Goal: Task Accomplishment & Management: Complete application form

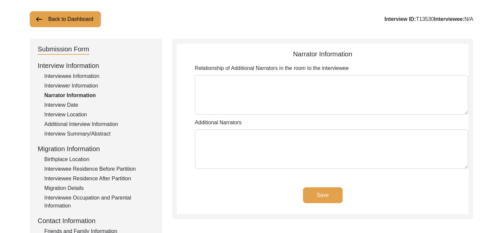
scroll to position [36, 0]
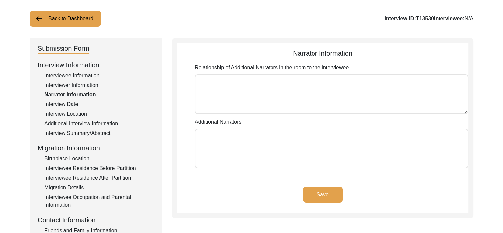
click at [73, 104] on div "Interview Date" at bounding box center [99, 104] width 110 height 8
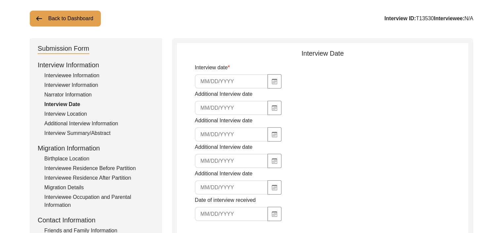
click at [211, 80] on input at bounding box center [231, 81] width 73 height 14
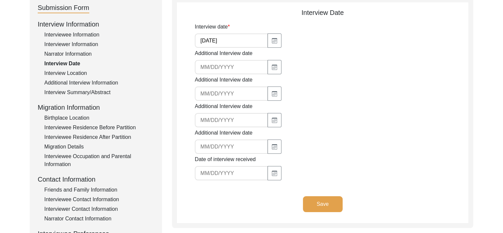
scroll to position [77, 0]
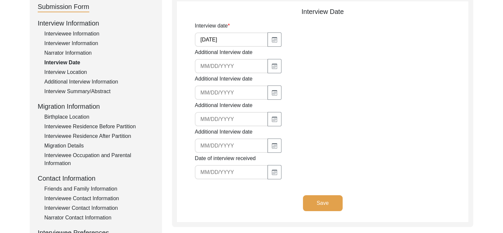
type input "[DATE]"
click at [322, 200] on button "Save" at bounding box center [323, 203] width 40 height 16
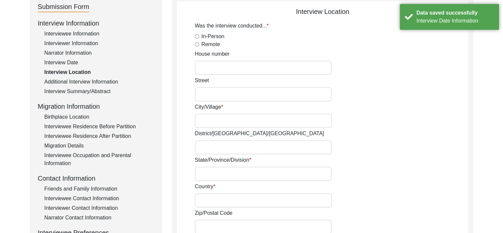
click at [195, 44] on input "Remote" at bounding box center [197, 44] width 4 height 4
radio input "true"
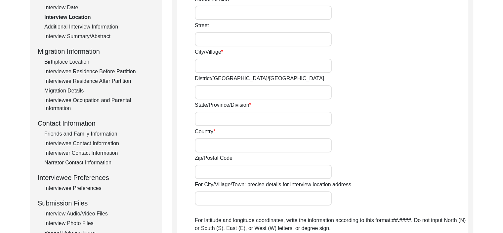
scroll to position [133, 0]
click at [214, 147] on input "Country" at bounding box center [263, 144] width 137 height 14
type input "[GEOGRAPHIC_DATA]"
click at [212, 169] on input "Zip/Postal Code" at bounding box center [263, 171] width 137 height 14
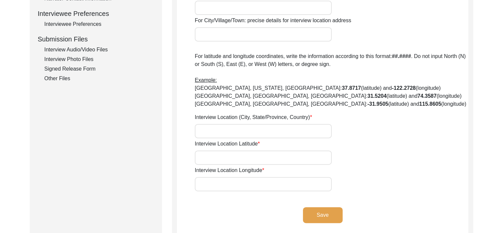
scroll to position [297, 0]
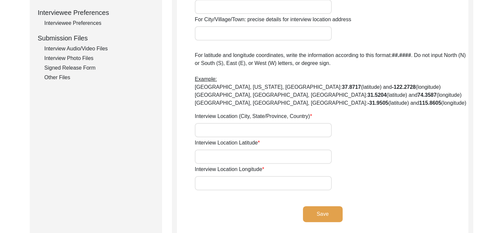
click at [239, 131] on input "Interview Location (City, State/Province, Country)" at bounding box center [263, 130] width 137 height 14
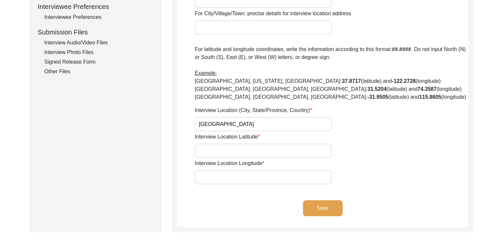
scroll to position [308, 0]
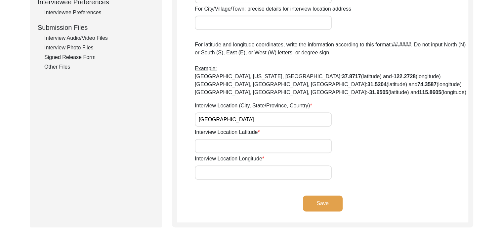
type input "[GEOGRAPHIC_DATA]"
click at [240, 146] on input "Interview Location Latitude" at bounding box center [263, 146] width 137 height 14
type input "Remote"
click at [323, 207] on button "Save" at bounding box center [323, 203] width 40 height 16
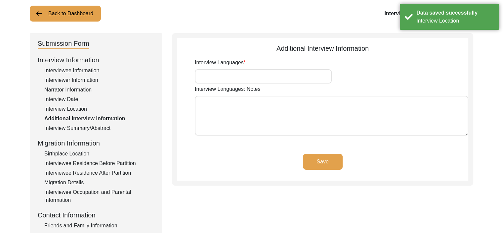
scroll to position [41, 0]
click at [240, 76] on input "Interview Languages" at bounding box center [263, 76] width 137 height 14
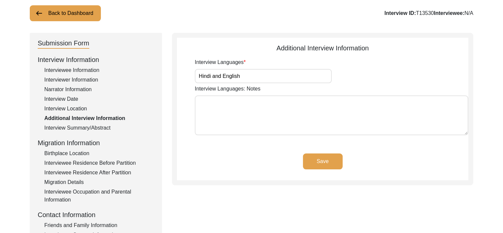
type input "Hindi and English"
click at [321, 162] on button "Save" at bounding box center [323, 161] width 40 height 16
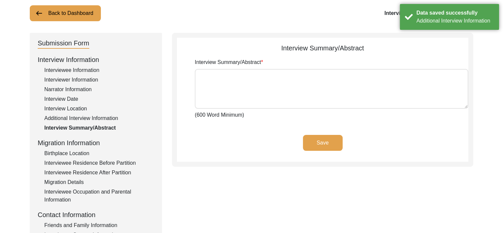
click at [271, 80] on textarea "Interview Summary/Abstract" at bounding box center [332, 89] width 274 height 40
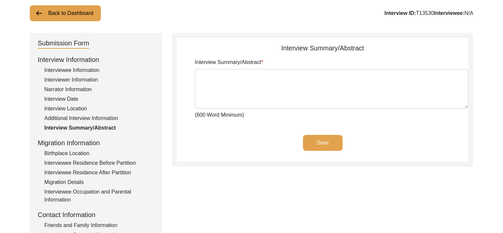
paste textarea "The narrator’s life story begins in the pre-Partition years, rooted in a househ…"
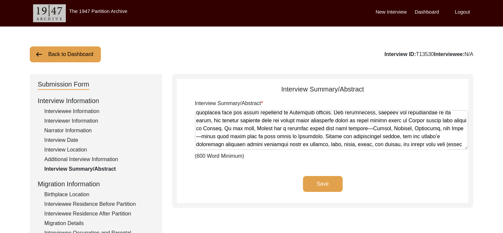
scroll to position [43, 0]
click at [328, 128] on textarea "Interview Summary/Abstract" at bounding box center [332, 130] width 274 height 40
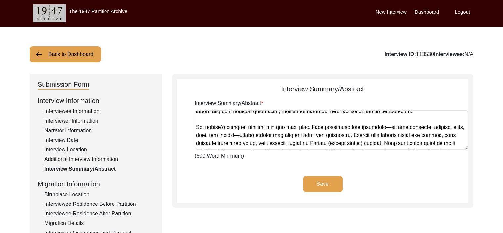
scroll to position [204, 0]
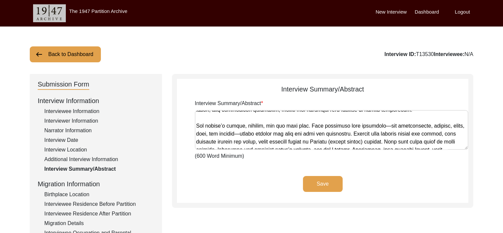
click at [383, 125] on textarea "Interview Summary/Abstract" at bounding box center [332, 130] width 274 height 40
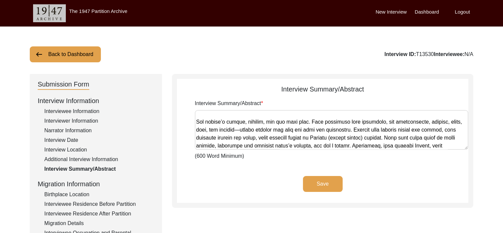
click at [243, 131] on textarea "Interview Summary/Abstract" at bounding box center [332, 130] width 274 height 40
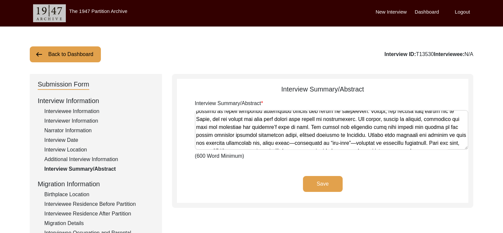
scroll to position [275, 0]
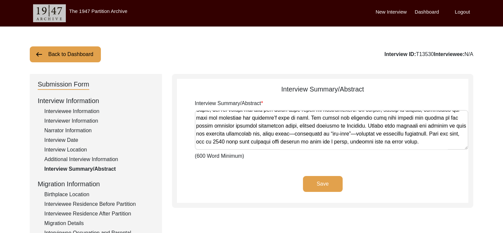
click at [266, 135] on textarea "Interview Summary/Abstract" at bounding box center [332, 130] width 274 height 40
click at [326, 133] on textarea "Interview Summary/Abstract" at bounding box center [332, 130] width 274 height 40
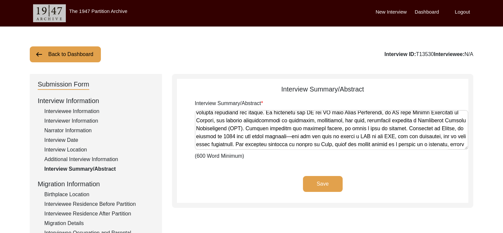
scroll to position [344, 0]
click at [292, 137] on textarea "Interview Summary/Abstract" at bounding box center [332, 130] width 274 height 40
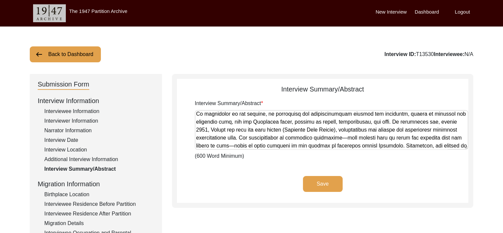
scroll to position [410, 0]
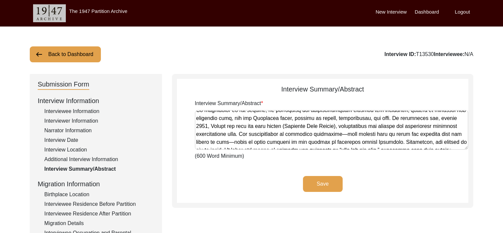
click at [347, 135] on textarea "Interview Summary/Abstract" at bounding box center [332, 130] width 274 height 40
click at [231, 143] on textarea "Interview Summary/Abstract" at bounding box center [332, 130] width 274 height 40
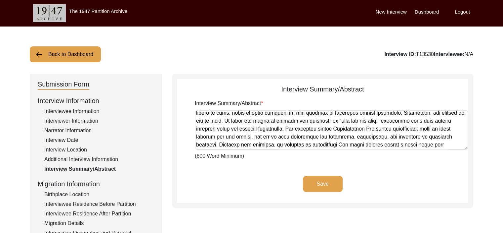
scroll to position [24, 0]
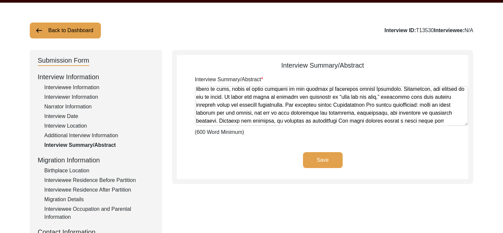
type textarea "The narrator’s life story begins in the pre-Partition years, rooted in a househ…"
click at [323, 158] on button "Save" at bounding box center [323, 160] width 40 height 16
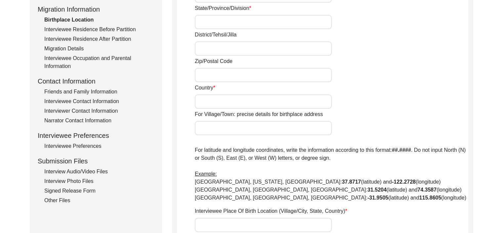
scroll to position [175, 0]
click at [84, 172] on div "Interview Audio/Video Files" at bounding box center [99, 171] width 110 height 8
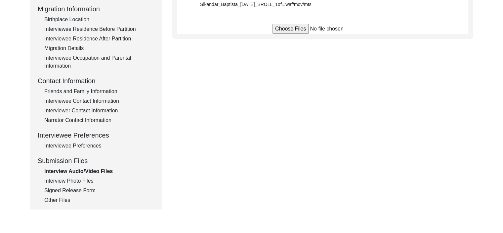
scroll to position [94, 0]
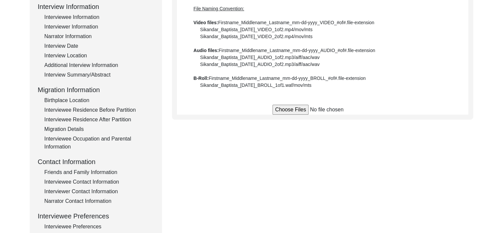
click at [289, 107] on input "file" at bounding box center [323, 110] width 100 height 10
type input "C:\fakepath\Basant_Singh_Baghi_09-10-2025_BROLL_1of1.mp4"
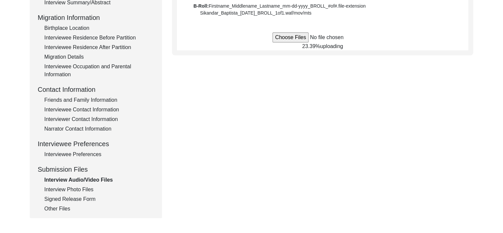
scroll to position [166, 0]
click at [52, 211] on div "Other Files" at bounding box center [99, 208] width 110 height 8
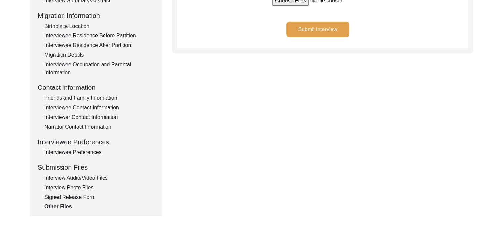
scroll to position [172, 0]
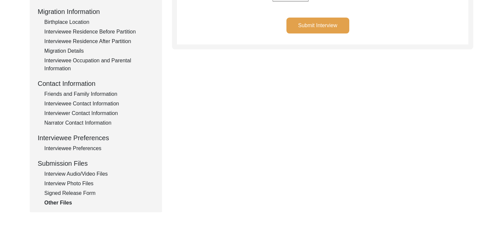
click at [72, 174] on div "Interview Audio/Video Files" at bounding box center [99, 174] width 110 height 8
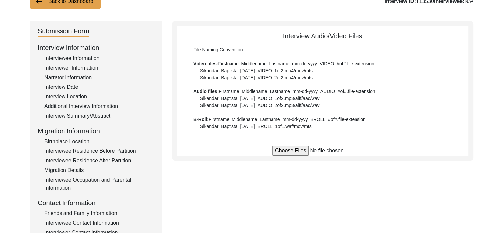
scroll to position [52, 0]
click at [282, 152] on input "file" at bounding box center [323, 151] width 100 height 10
type input "C:\fakepath\Basant_Singh_Baghi_09-10-2025_VIDEO_1of1.mp4"
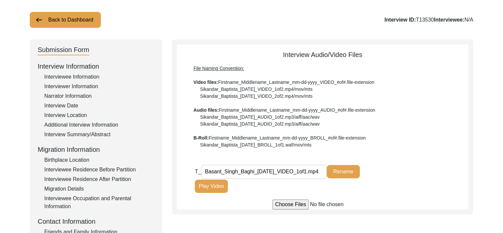
scroll to position [35, 0]
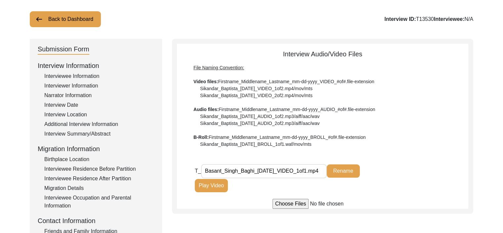
click at [251, 143] on div "File Naming Convention: Video files: Firstname_Middlename_Lastname_mm-dd-yyyy_V…" at bounding box center [323, 105] width 258 height 83
click at [71, 160] on div "Birthplace Location" at bounding box center [99, 159] width 110 height 8
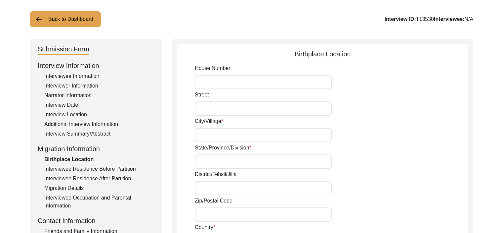
click at [223, 137] on input "City/Village" at bounding box center [263, 135] width 137 height 14
type input "Tehsil Bagh"
click at [228, 160] on input "State/Province/Division" at bounding box center [263, 161] width 137 height 14
type input "Poonch state"
drag, startPoint x: 230, startPoint y: 132, endPoint x: 178, endPoint y: 131, distance: 51.6
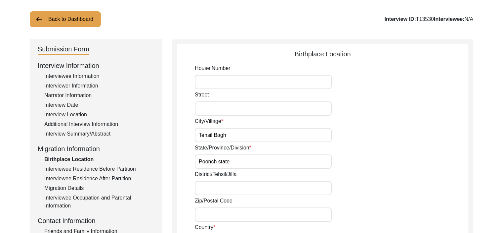
type input "village Koteri Nazam Khan"
click at [217, 188] on input "District/Tehsil/Jilla" at bounding box center [263, 188] width 137 height 14
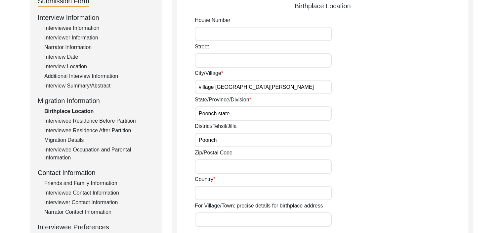
scroll to position [83, 0]
type input "Poonch"
click at [217, 188] on input "Country" at bounding box center [263, 192] width 137 height 14
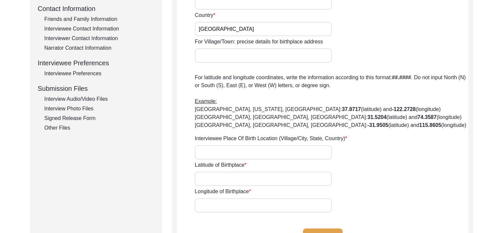
scroll to position [247, 0]
type input "British India"
click at [320, 156] on input "Interviewee Place Of Birth Location (Village/City, State, Country)" at bounding box center [263, 152] width 137 height 14
type input "Poonch, British India"
click at [305, 183] on input "Latitude of Birthplace" at bounding box center [263, 178] width 137 height 14
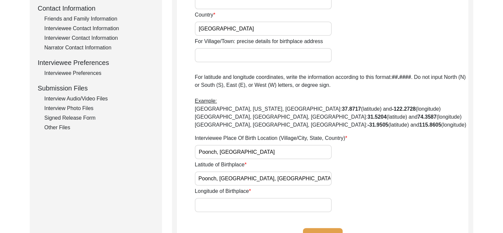
scroll to position [0, 0]
drag, startPoint x: 278, startPoint y: 177, endPoint x: 167, endPoint y: 181, distance: 111.2
click at [167, 181] on div "Submission Form Interview Information Interviewee Information Interviewer Infor…" at bounding box center [252, 43] width 444 height 433
type input "Poonch, Jammu & Kashmir, India: 33.7671"
click at [224, 205] on input "Longitude of Birthplace" at bounding box center [263, 205] width 137 height 14
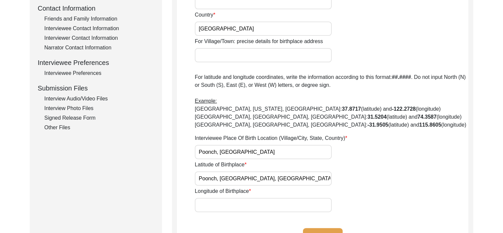
paste input "Poonch, Jammu & Kashmir, India:"
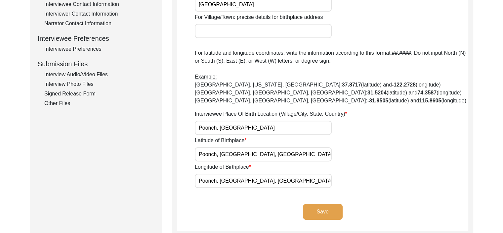
scroll to position [272, 0]
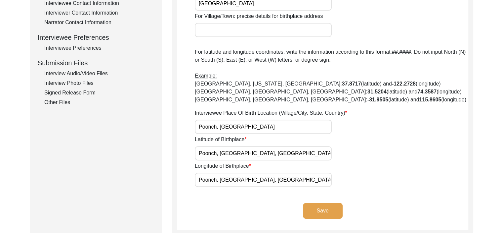
type input "Poonch, Jammu & Kashmir, India: 74.0918"
click at [330, 214] on button "Save" at bounding box center [323, 210] width 40 height 16
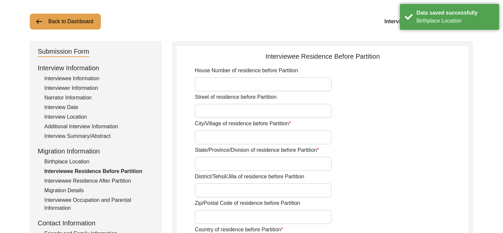
scroll to position [32, 0]
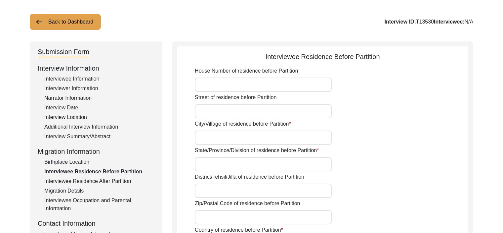
click at [61, 161] on div "Birthplace Location" at bounding box center [99, 162] width 110 height 8
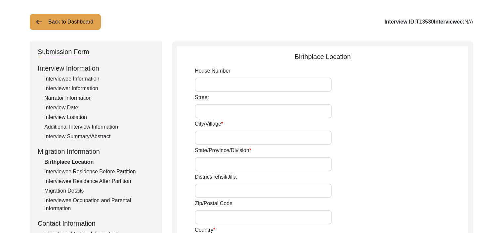
type input "village Koteri Nazam Khan"
type input "Poonch state"
type input "Poonch"
type input "British India"
type input "Poonch, British India"
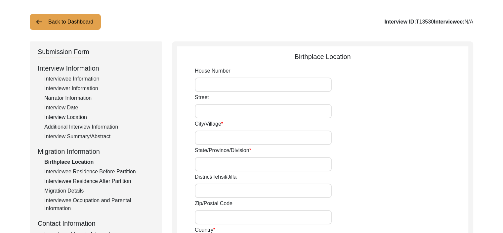
type input "Poonch, Jammu & Kashmir, India: 33.7671"
type input "Poonch, Jammu & Kashmir, India: 74.0918"
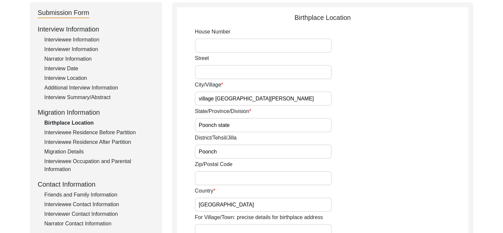
scroll to position [72, 0]
drag, startPoint x: 270, startPoint y: 95, endPoint x: 147, endPoint y: 103, distance: 123.3
click at [147, 103] on div "Submission Form Interview Information Interviewee Information Interviewer Infor…" at bounding box center [252, 218] width 444 height 433
click at [113, 129] on div "Interviewee Residence Before Partition" at bounding box center [99, 132] width 110 height 8
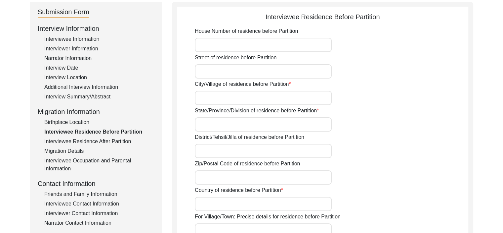
click at [252, 97] on input "City/Village of residence before Partition" at bounding box center [263, 98] width 137 height 14
paste input "village Koteri Nazam Khan"
click at [202, 98] on input "village Koteri Nazam Khan" at bounding box center [263, 98] width 137 height 14
type input "Village Koteri Nazam Khan"
click at [81, 121] on div "Birthplace Location" at bounding box center [99, 122] width 110 height 8
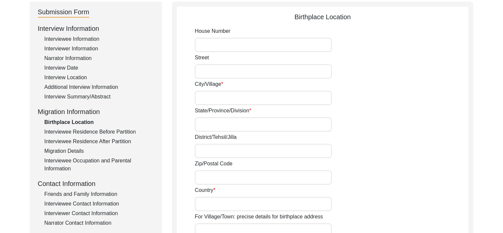
type input "village Koteri Nazam Khan"
type input "Poonch state"
type input "Poonch"
type input "British India"
type input "Poonch, British India"
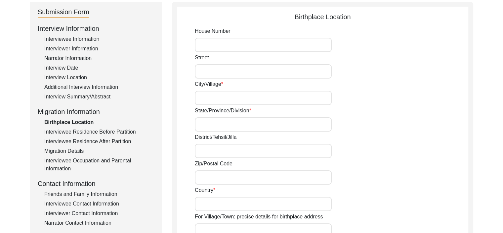
type input "Poonch, Jammu & Kashmir, India: 33.7671"
type input "Poonch, Jammu & Kashmir, India: 74.0918"
drag, startPoint x: 251, startPoint y: 121, endPoint x: 171, endPoint y: 126, distance: 80.2
click at [171, 126] on div "Submission Form Interview Information Interviewee Information Interviewer Infor…" at bounding box center [252, 218] width 444 height 433
click at [117, 131] on div "Interviewee Residence Before Partition" at bounding box center [99, 132] width 110 height 8
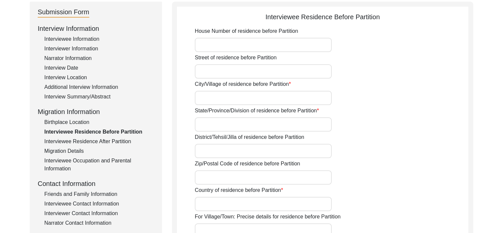
click at [219, 123] on input "State/Province/Division of residence before Partition" at bounding box center [263, 124] width 137 height 14
paste input "Poonch state"
type input "Poonch state"
click at [235, 101] on input "City/Village of residence before Partition" at bounding box center [263, 98] width 137 height 14
type input "Village Koteri Nazam Khan"
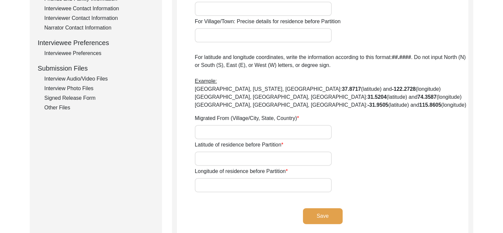
scroll to position [306, 0]
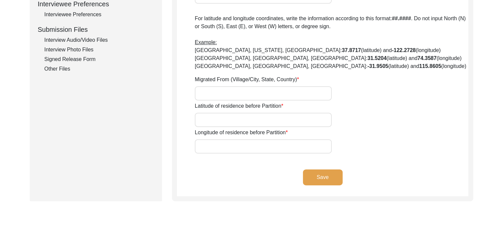
click at [335, 176] on button "Save" at bounding box center [323, 177] width 40 height 16
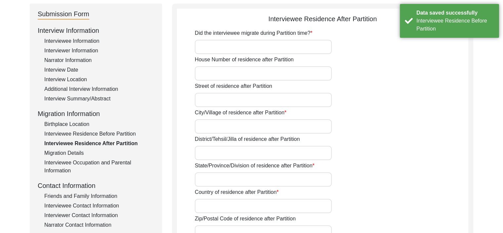
scroll to position [70, 0]
click at [78, 124] on div "Birthplace Location" at bounding box center [99, 124] width 110 height 8
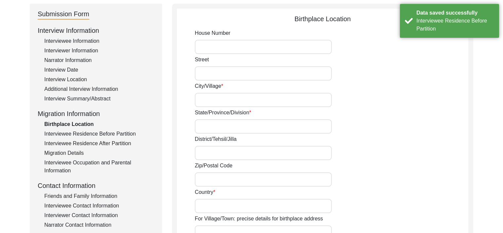
type input "village Koteri Nazam Khan"
type input "Poonch state"
type input "Poonch"
type input "British India"
type input "Poonch, British India"
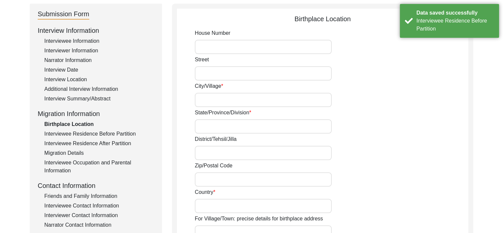
type input "Poonch, Jammu & Kashmir, India: 33.7671"
type input "Poonch, Jammu & Kashmir, India: 74.0918"
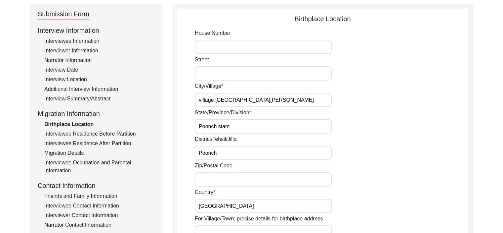
click at [72, 136] on div "Interviewee Residence Before Partition" at bounding box center [99, 134] width 110 height 8
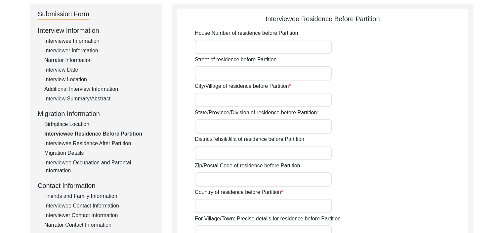
type input "Village Koteri Nazam Khan"
type input "Poonch state"
click at [211, 153] on input "District/Tehsil/Jilla of residence before Partition" at bounding box center [263, 153] width 137 height 14
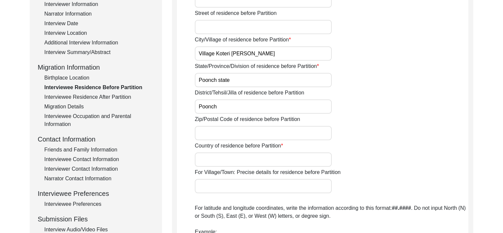
type input "Poonch"
click at [217, 156] on input "Country of residence before Partition" at bounding box center [263, 159] width 137 height 14
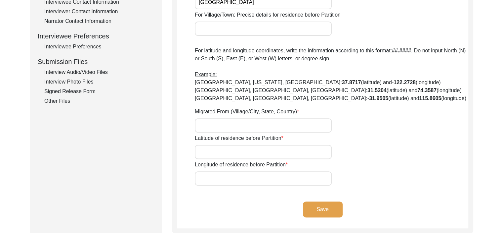
scroll to position [275, 0]
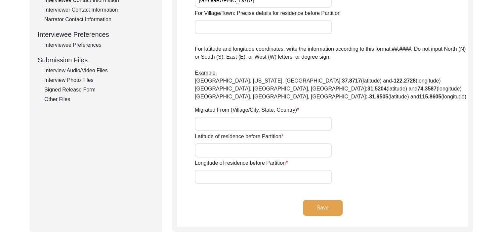
type input "British India"
click at [326, 202] on button "Save" at bounding box center [323, 208] width 40 height 16
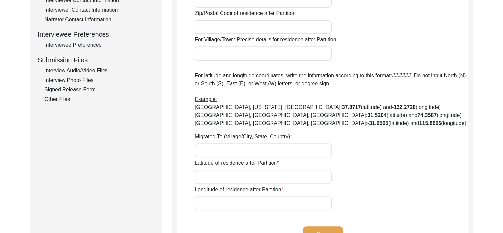
click at [240, 153] on input "Migrated To (Village/City, State, Country)" at bounding box center [263, 150] width 137 height 14
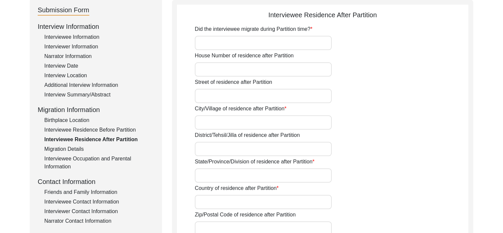
scroll to position [74, 0]
click at [109, 131] on div "Interviewee Residence Before Partition" at bounding box center [99, 130] width 110 height 8
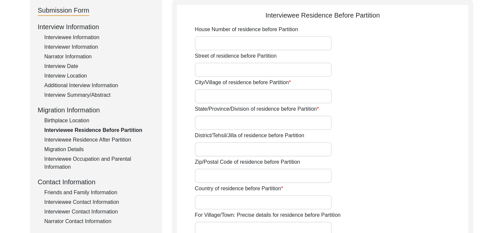
type input "Village Koteri Nazam Khan"
type input "Poonch state"
type input "Poonch"
type input "British India"
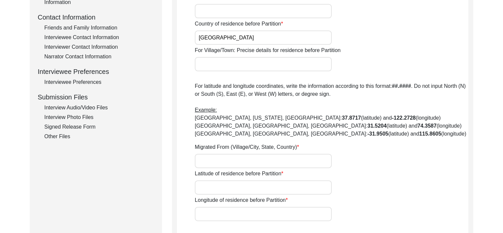
scroll to position [239, 0]
click at [227, 161] on input "Migrated From (Village/City, State, Country)" at bounding box center [263, 160] width 137 height 14
type input "[GEOGRAPHIC_DATA]"
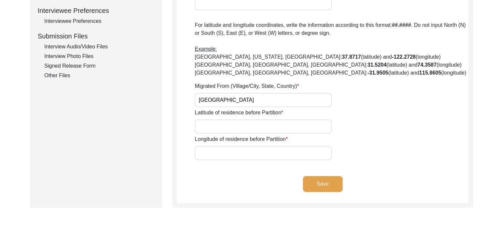
scroll to position [305, 0]
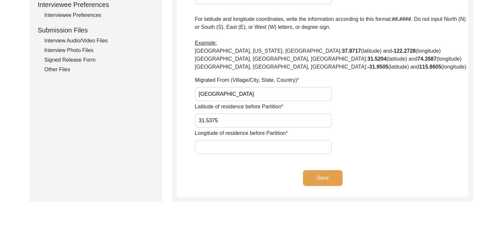
type input "31.5375"
click at [229, 142] on input "Longitude of residence before Partition" at bounding box center [263, 147] width 137 height 14
type input "74.3604"
click at [323, 182] on button "Save" at bounding box center [323, 178] width 40 height 16
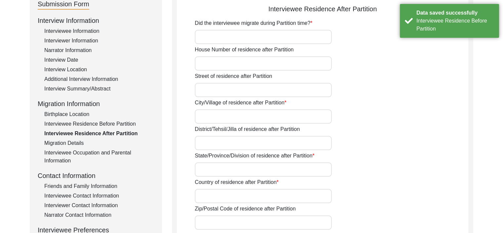
scroll to position [54, 0]
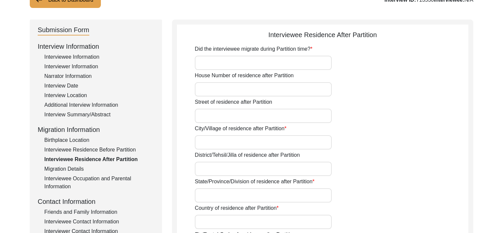
click at [75, 56] on div "Interviewee Information" at bounding box center [99, 57] width 110 height 8
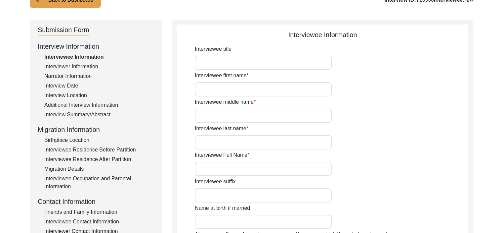
type input "[PERSON_NAME]"
type input "Baghi"
type input "[PERSON_NAME]"
type input "[DATE]"
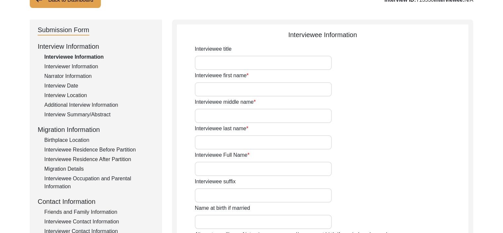
type input "83"
type input "[DEMOGRAPHIC_DATA]"
type input "Punjabi"
type input "[DEMOGRAPHIC_DATA]"
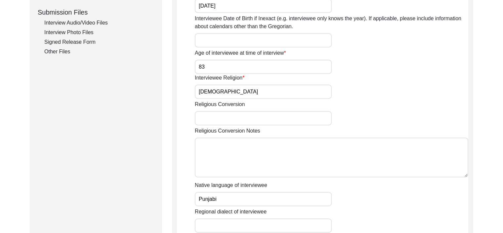
scroll to position [328, 0]
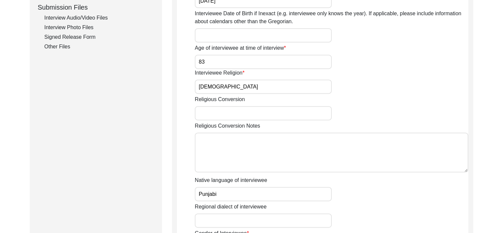
click at [238, 192] on input "Punjabi" at bounding box center [263, 194] width 137 height 14
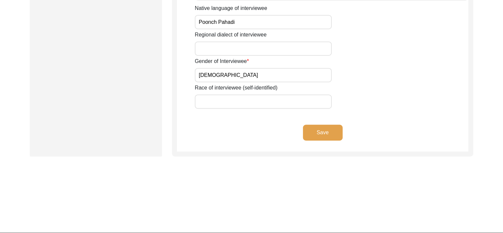
scroll to position [500, 0]
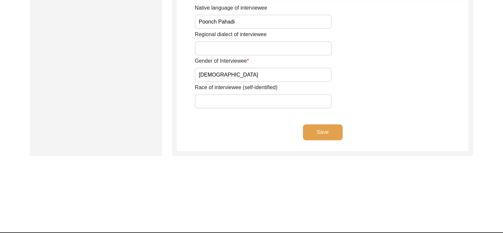
type input "Poonch Pahadi"
click at [332, 133] on button "Save" at bounding box center [323, 132] width 40 height 16
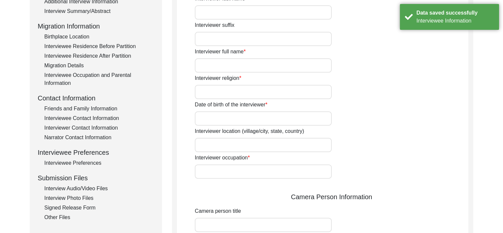
scroll to position [152, 0]
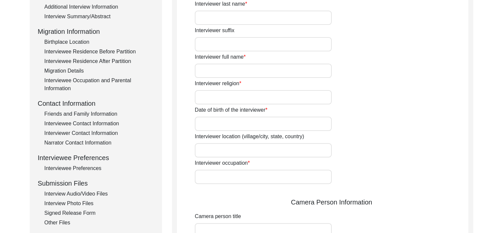
click at [76, 62] on div "Interviewee Residence After Partition" at bounding box center [99, 61] width 110 height 8
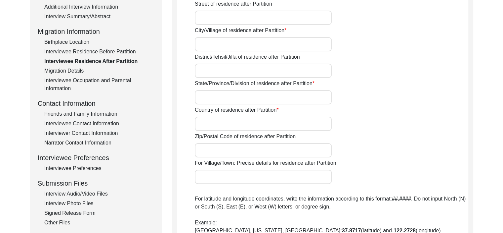
click at [72, 69] on div "Migration Details" at bounding box center [99, 71] width 110 height 8
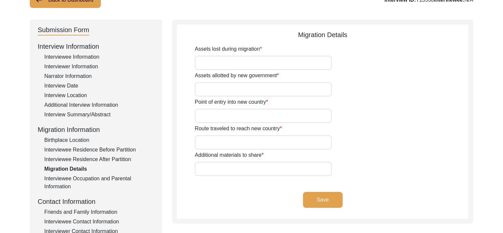
scroll to position [53, 0]
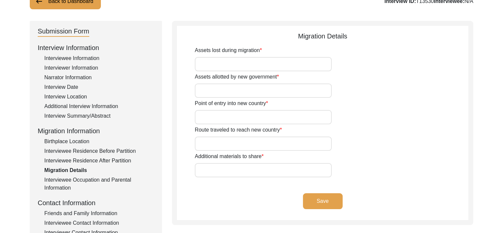
click at [74, 160] on div "Interviewee Residence After Partition" at bounding box center [99, 160] width 110 height 8
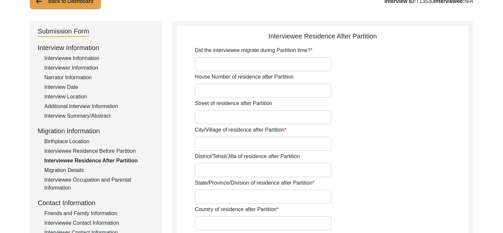
click at [230, 61] on input "Did the interviewee migrate during Partition time?" at bounding box center [263, 64] width 137 height 14
type input "y"
type input "Yes"
type input "House 315"
click at [231, 116] on input "Street of residence after Partition" at bounding box center [263, 117] width 137 height 14
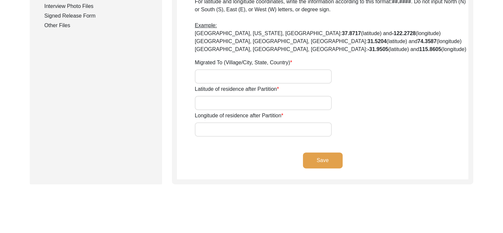
scroll to position [357, 0]
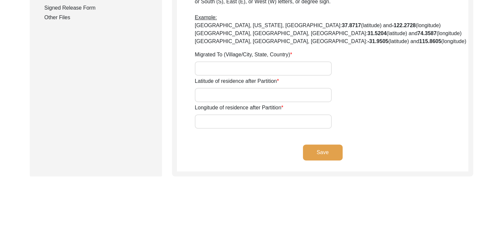
click at [326, 155] on button "Save" at bounding box center [323, 152] width 40 height 16
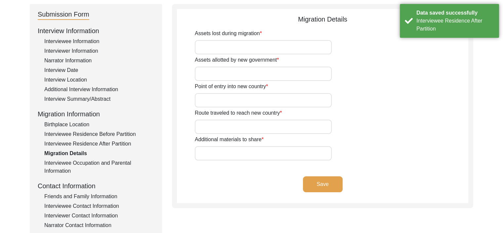
scroll to position [69, 0]
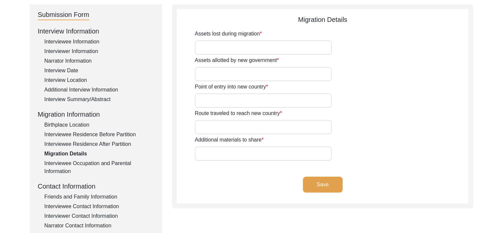
click at [224, 71] on input "Assets allotted by new government" at bounding box center [263, 74] width 137 height 14
type input "!"
type input "1 home in R.S Pura, Jammu"
click at [232, 47] on input "Assets lost during migration" at bounding box center [263, 47] width 137 height 14
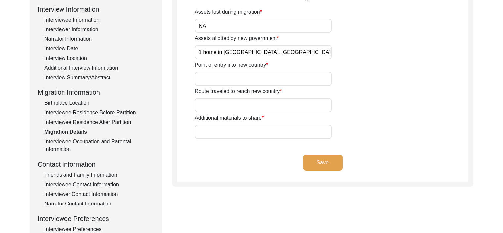
scroll to position [92, 0]
type input "NA"
click at [233, 104] on input "Route traveled to reach new country" at bounding box center [263, 105] width 137 height 14
paste input "Lahore → Sialkot → Jammu → Tehsil Bagh (Poonch) → Haveli (Poonch) → Jammu → Pat…"
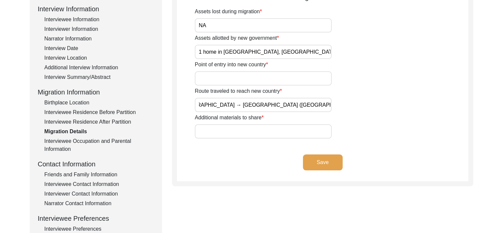
type input "Lahore → Sialkot → Jammu → Tehsil Bagh (Poonch) → Haveli (Poonch) → Jammu → Pat…"
click at [296, 80] on input "Point of entry into new country" at bounding box center [263, 78] width 137 height 14
type input "Jammu"
click at [269, 131] on input "Additional materials to share" at bounding box center [263, 131] width 137 height 14
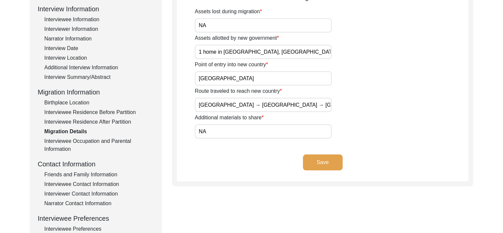
type input "NA"
click at [326, 162] on button "Save" at bounding box center [323, 162] width 40 height 16
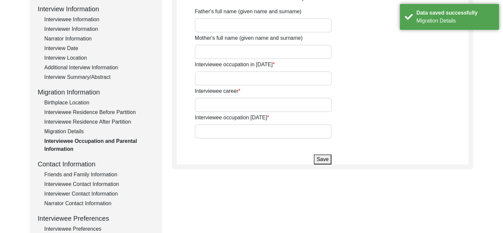
scroll to position [27, 0]
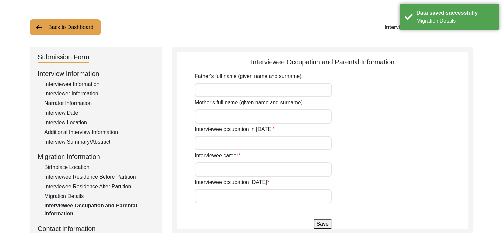
click at [266, 93] on input "Father's full name (given name and surname)" at bounding box center [263, 90] width 137 height 14
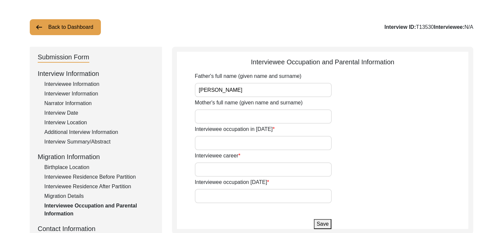
type input "Sardar Avtar Singh"
type input "Shree Balwant Kaur"
click at [229, 145] on input "Interviewee occupation in 1947" at bounding box center [263, 143] width 137 height 14
type input "NA (They were 5 years old)"
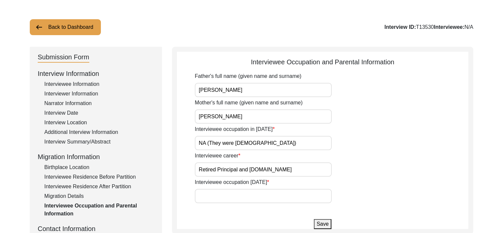
click at [257, 170] on input "Retired Principal and Sr.lt" at bounding box center [263, 169] width 137 height 14
click at [263, 170] on input "Retired Principal and Sr.Lt" at bounding box center [263, 169] width 137 height 14
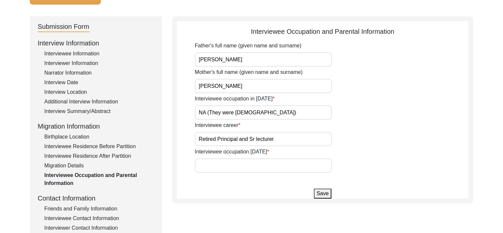
scroll to position [58, 0]
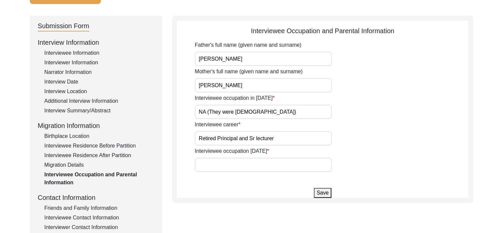
drag, startPoint x: 215, startPoint y: 138, endPoint x: 175, endPoint y: 141, distance: 40.1
click at [175, 141] on div "Interviewee Occupation and Parental Information Father's full name (given name …" at bounding box center [322, 109] width 301 height 187
click at [223, 163] on input "Interviewee occupation today" at bounding box center [263, 164] width 137 height 14
drag, startPoint x: 199, startPoint y: 138, endPoint x: 282, endPoint y: 139, distance: 83.0
click at [282, 139] on input "Vice Principal and Sr lecturer" at bounding box center [263, 138] width 137 height 14
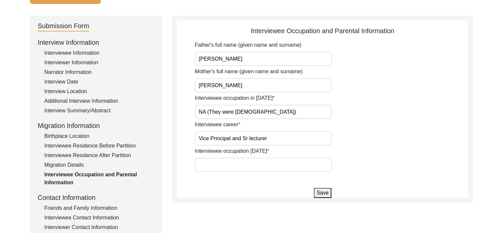
paste input "Lahore → Sialkot → Jammu → Tehsil Bagh (Poonch) → Haveli (Poonch) → Jammu → Pat…"
type input "Lahore → Sialkot → Jammu → Tehsil Bagh (Poonch) → Haveli (Poonch) → Jammu → Pat…"
drag, startPoint x: 330, startPoint y: 139, endPoint x: 145, endPoint y: 143, distance: 184.3
click at [145, 143] on div "Submission Form Interview Information Interviewee Information Interviewer Infor…" at bounding box center [252, 171] width 444 height 310
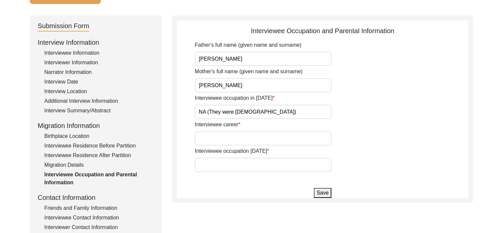
type input "P"
type input "Vice Principal and Sr Lecturer"
click at [233, 163] on input "Interviewee occupation today" at bounding box center [263, 164] width 137 height 14
drag, startPoint x: 273, startPoint y: 140, endPoint x: 77, endPoint y: 138, distance: 196.5
click at [77, 138] on div "Submission Form Interview Information Interviewee Information Interviewer Infor…" at bounding box center [252, 171] width 444 height 310
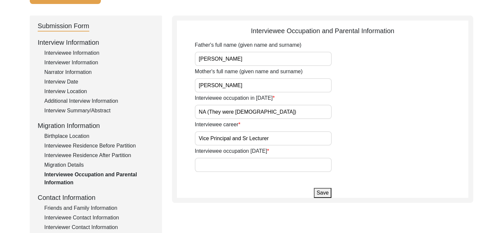
click at [213, 168] on input "Interviewee occupation today" at bounding box center [263, 164] width 137 height 14
paste input "Vice Principal and Sr Lecturer"
type input "Vice Principal and Sr Lecturer"
click at [328, 192] on button "Save" at bounding box center [322, 193] width 17 height 10
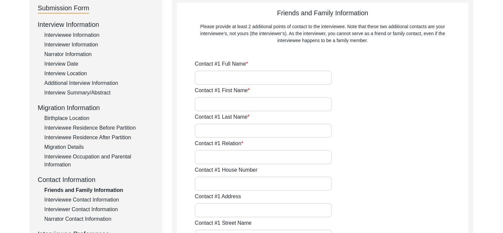
scroll to position [72, 0]
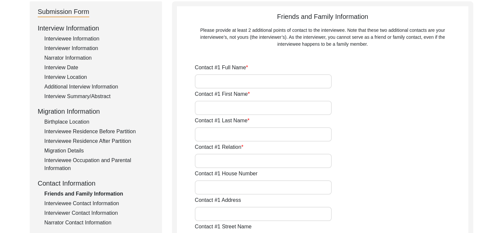
click at [250, 86] on input "Contact #1 Full Name" at bounding box center [263, 81] width 137 height 14
type input "Umangdeep Kour"
click at [277, 108] on input "Contact #1 First Name" at bounding box center [263, 108] width 137 height 14
type input "Umangdeep"
type input "Kour"
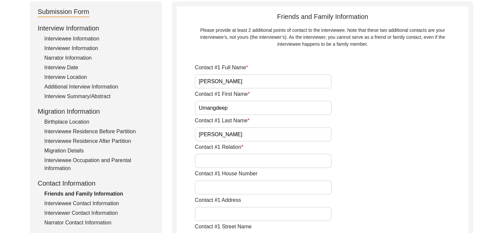
paste input "mother’s phupha"
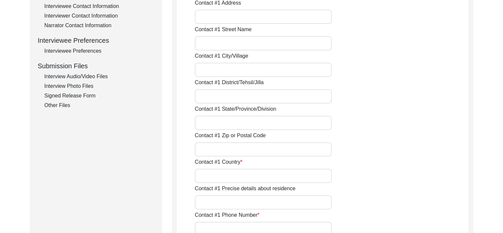
scroll to position [270, 0]
type input "mother’s phupha"
click at [212, 173] on input "Contact #1 Country" at bounding box center [263, 175] width 137 height 14
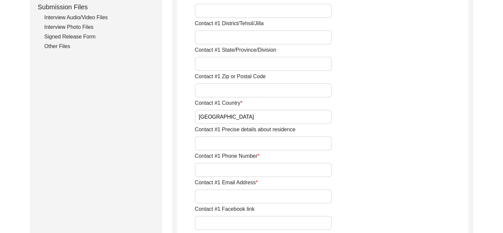
scroll to position [329, 0]
type input "[GEOGRAPHIC_DATA]"
click at [212, 173] on input "Contact #1 Phone Number" at bounding box center [263, 168] width 137 height 14
click at [199, 168] on input "8492898090" at bounding box center [263, 168] width 137 height 14
type input "+91 8492898090"
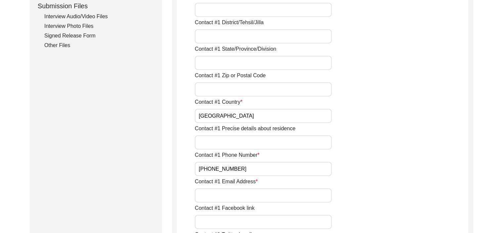
click at [214, 195] on input "Contact #1 Email Address" at bounding box center [263, 195] width 137 height 14
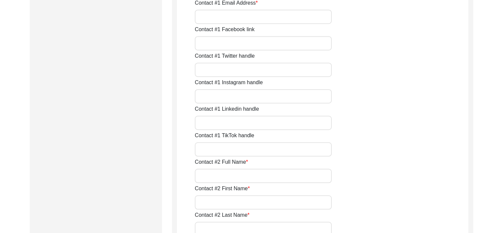
scroll to position [535, 0]
click at [224, 146] on input "Contact #2 Full Name" at bounding box center [263, 148] width 137 height 14
click at [322, 170] on input "Contact #2 First Name" at bounding box center [263, 174] width 137 height 14
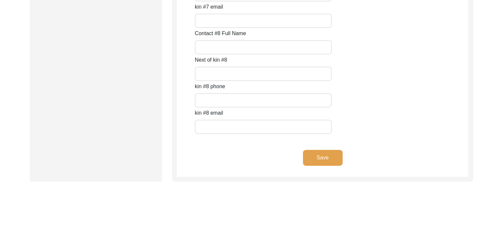
scroll to position [3008, 0]
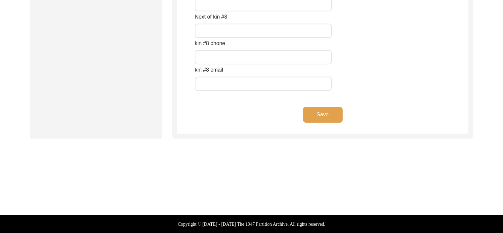
click at [327, 120] on button "Save" at bounding box center [323, 115] width 40 height 16
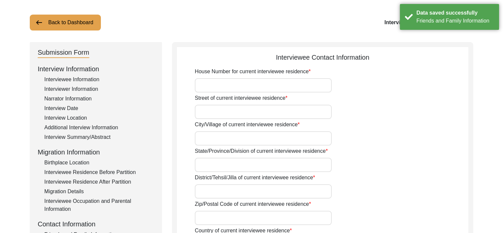
scroll to position [26, 0]
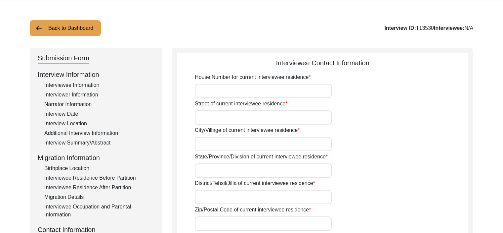
click at [224, 94] on input "House Number for current interviewee residence" at bounding box center [263, 91] width 137 height 14
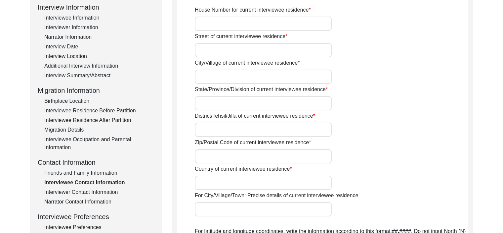
scroll to position [94, 0]
click at [74, 171] on div "Friends and Family Information" at bounding box center [99, 172] width 110 height 8
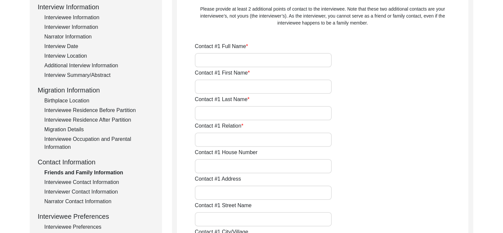
type input "Umangdeep Kour"
type input "Umangdeep"
type input "Kour"
type input "mother’s phupha"
type input "[GEOGRAPHIC_DATA]"
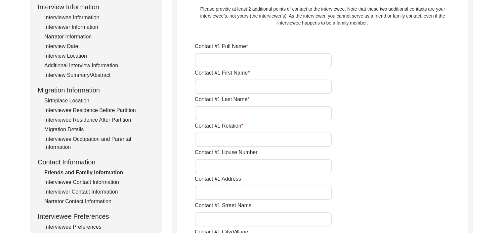
type input "+91 8492898090"
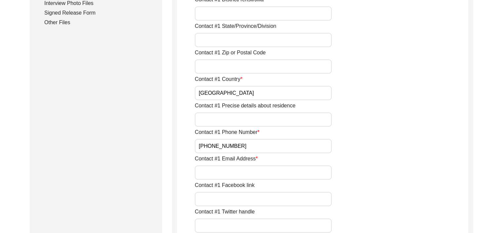
scroll to position [354, 0]
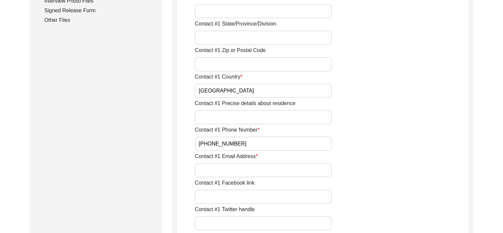
click at [225, 171] on input "Contact #1 Email Address" at bounding box center [263, 170] width 137 height 14
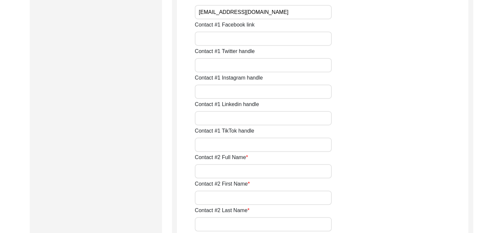
scroll to position [513, 0]
type input "umangkour11@gmail.com"
click at [235, 171] on input "Contact #2 Full Name" at bounding box center [263, 170] width 137 height 14
type input "Balvinder Singh Baghi"
type input "Balvinder"
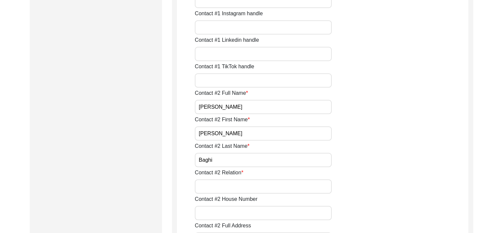
scroll to position [577, 0]
type input "Baghi"
click at [234, 185] on input "Contact #2 Relation" at bounding box center [263, 186] width 137 height 14
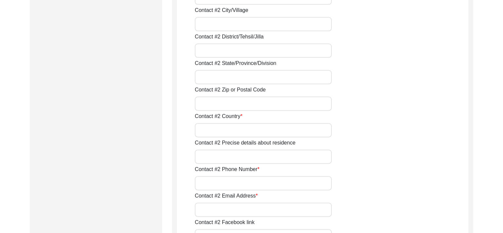
scroll to position [845, 0]
type input "Brother-in-law"
click at [238, 185] on input "Contact #2 Phone Number" at bounding box center [263, 182] width 137 height 14
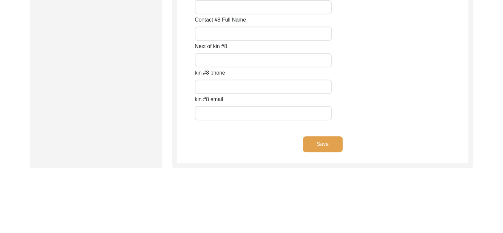
scroll to position [3008, 0]
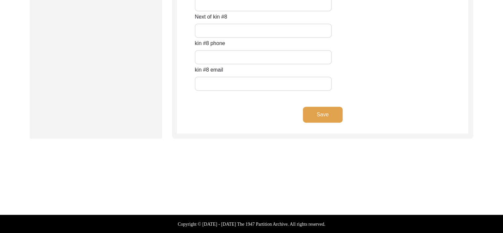
type input "+91 9596991488"
click at [312, 116] on button "Save" at bounding box center [323, 115] width 40 height 16
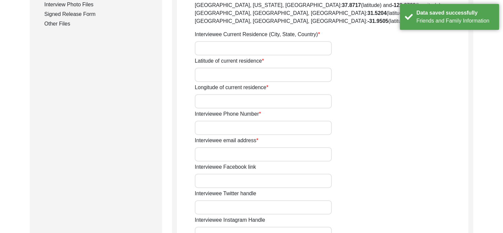
scroll to position [312, 0]
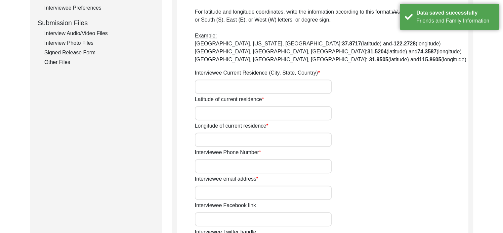
click at [222, 86] on input "Interviewee Current Residence (City, State, Country)" at bounding box center [263, 86] width 137 height 14
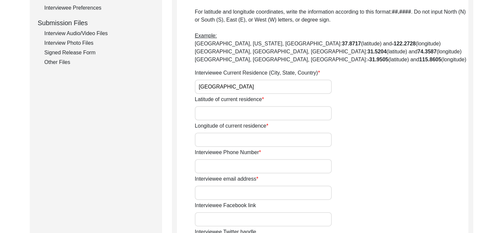
click at [228, 112] on input "Latitude of current residence" at bounding box center [263, 113] width 137 height 14
drag, startPoint x: 216, startPoint y: 82, endPoint x: 152, endPoint y: 84, distance: 63.9
click at [152, 84] on div "Submission Form Interview Information Interviewee Information Interviewer Infor…" at bounding box center [252, 97] width 444 height 672
type input "Poonch, J & K, India"
click at [222, 165] on input "Interviewee Phone Number" at bounding box center [263, 166] width 137 height 14
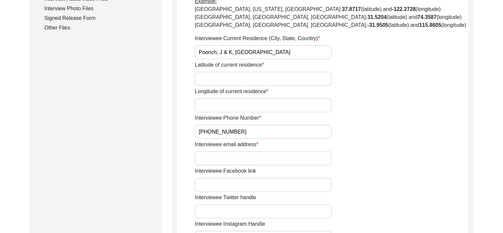
scroll to position [347, 0]
type input "+91 9797672983"
click at [234, 156] on input "Interviewee email address" at bounding box center [263, 158] width 137 height 14
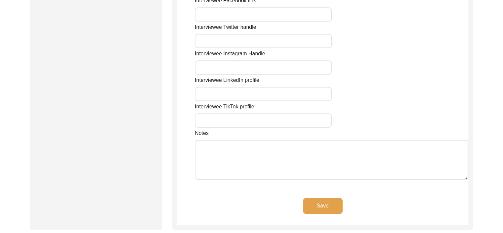
scroll to position [526, 0]
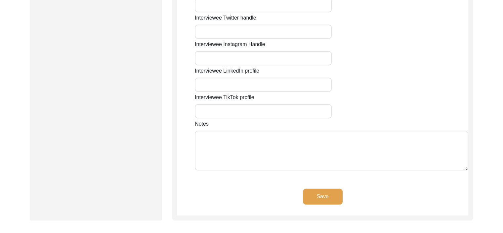
type input "NA"
click at [314, 196] on button "Save" at bounding box center [323, 196] width 40 height 16
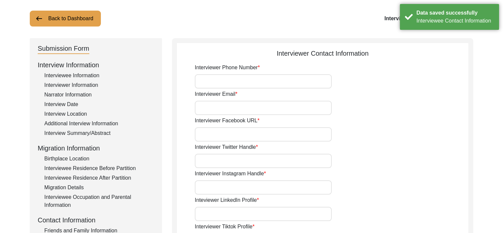
scroll to position [25, 0]
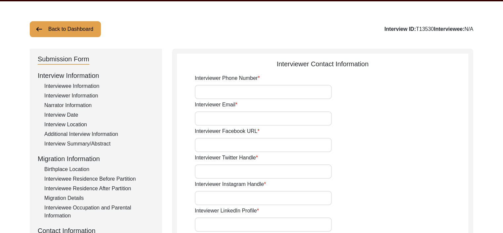
click at [300, 92] on input "Interviewer Phone Number" at bounding box center [263, 92] width 137 height 14
type input "8287701550"
type input "varmaishita123@gmail.com"
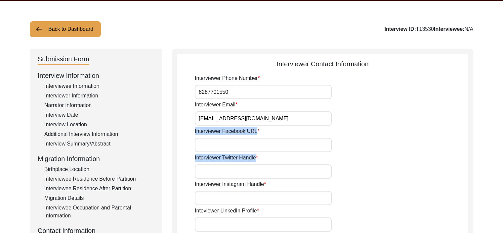
drag, startPoint x: 278, startPoint y: 152, endPoint x: 284, endPoint y: 145, distance: 9.6
click at [284, 145] on input "Interviewer Facebook URL" at bounding box center [263, 145] width 137 height 14
type input "NA"
click at [273, 176] on input "Interviewer Twitter Handle" at bounding box center [263, 171] width 137 height 14
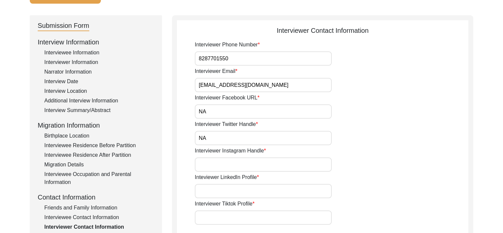
scroll to position [59, 0]
type input "NA"
click at [279, 158] on input "Interviewer Instagram Handle" at bounding box center [263, 163] width 137 height 14
click at [272, 211] on input "Interviewer Tiktok Profile" at bounding box center [263, 216] width 137 height 14
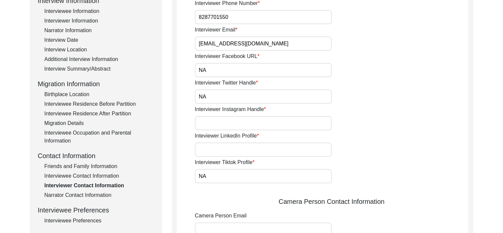
scroll to position [100, 0]
type input "NA"
click at [261, 151] on input "Inteviewer LinkedIn Profile" at bounding box center [263, 149] width 137 height 14
paste input "https://www.linkedin.com/in/ishita-varma-93b217212/"
type input "https://www.linkedin.com/in/ishita-varma-93b217212/"
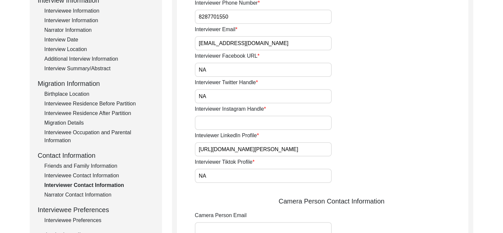
click at [269, 118] on input "Interviewer Instagram Handle" at bounding box center [263, 122] width 137 height 14
type input "N"
paste input "https://www.instagram.com/ishitavarma97/?next=%2F"
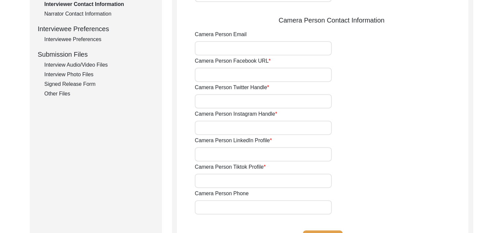
scroll to position [281, 0]
type input "https://www.instagram.com/ishitavarma97/?next=%2F"
click at [264, 50] on input "Camera Person Email" at bounding box center [263, 48] width 137 height 14
click at [314, 67] on input "Camera Person Facebook URL" at bounding box center [263, 74] width 137 height 14
click at [316, 73] on input "Camera Person Facebook URL" at bounding box center [263, 74] width 137 height 14
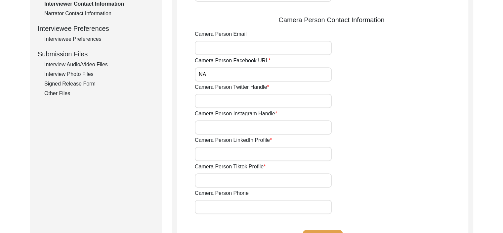
type input "NA"
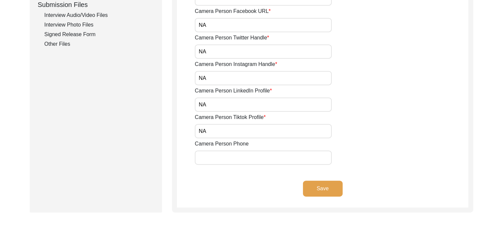
scroll to position [333, 0]
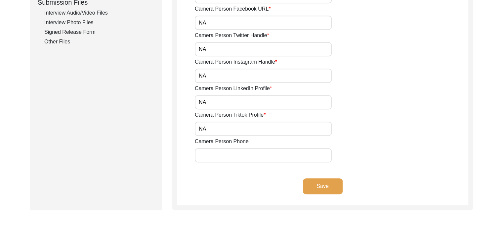
type input "NA"
click at [324, 185] on button "Save" at bounding box center [323, 186] width 40 height 16
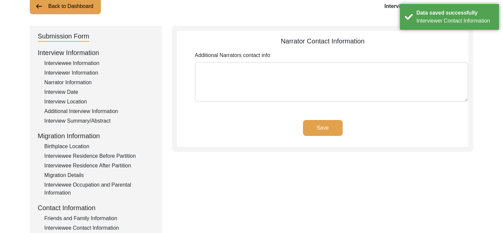
scroll to position [48, 0]
click at [266, 86] on textarea "Additional Narrators contact info" at bounding box center [332, 82] width 274 height 40
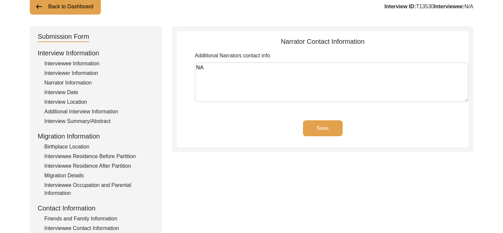
type textarea "N"
click at [320, 131] on button "Save" at bounding box center [323, 128] width 40 height 16
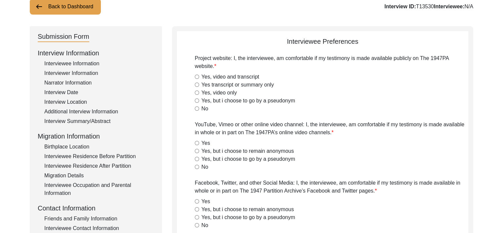
click at [242, 75] on label "Yes, video and transcript" at bounding box center [230, 77] width 58 height 8
click at [199, 75] on input "Yes, video and transcript" at bounding box center [197, 76] width 4 height 4
radio input "true"
click at [205, 140] on label "Yes" at bounding box center [205, 143] width 9 height 8
click at [199, 141] on input "Yes" at bounding box center [197, 143] width 4 height 4
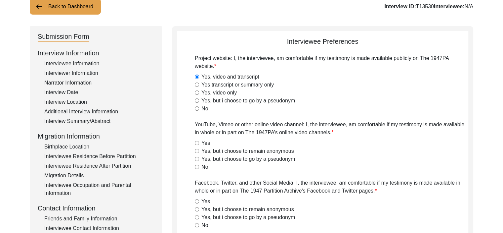
radio input "true"
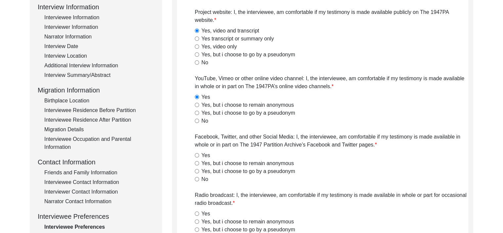
scroll to position [94, 0]
click at [206, 155] on label "Yes" at bounding box center [205, 155] width 9 height 8
click at [199, 155] on input "Yes" at bounding box center [197, 155] width 4 height 4
radio input "true"
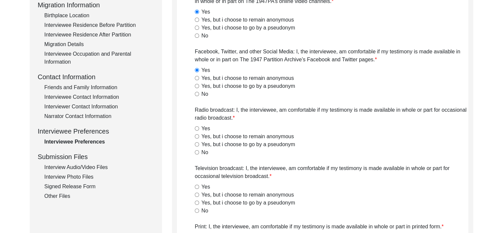
scroll to position [180, 0]
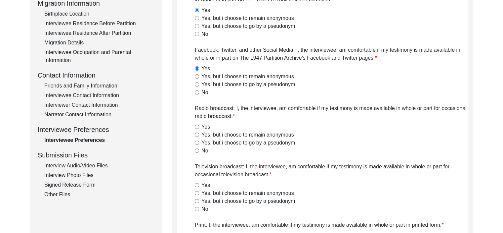
click at [203, 148] on label "No" at bounding box center [204, 151] width 7 height 8
click at [199, 148] on input "No" at bounding box center [197, 150] width 4 height 4
radio input "true"
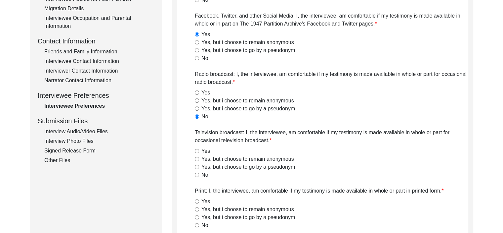
scroll to position [215, 0]
click at [203, 148] on label "Yes" at bounding box center [205, 151] width 9 height 8
click at [199, 148] on input "Yes" at bounding box center [197, 150] width 4 height 4
radio input "true"
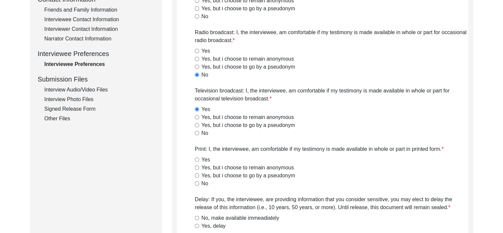
scroll to position [257, 0]
click at [200, 49] on div "Yes" at bounding box center [332, 50] width 274 height 8
click at [204, 50] on label "Yes" at bounding box center [205, 50] width 9 height 8
click at [199, 50] on input "Yes" at bounding box center [197, 50] width 4 height 4
radio input "true"
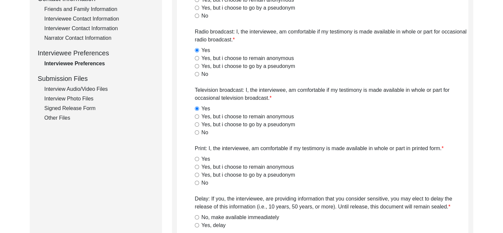
click at [203, 158] on label "Yes" at bounding box center [205, 159] width 9 height 8
click at [199, 158] on input "Yes" at bounding box center [197, 158] width 4 height 4
radio input "true"
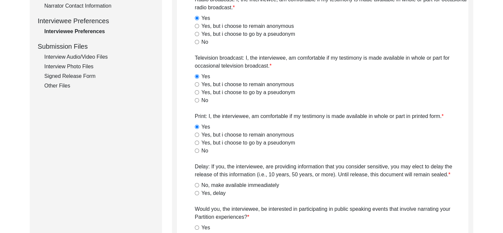
scroll to position [289, 0]
click at [231, 184] on label "No, make available immeadiately" at bounding box center [240, 185] width 78 height 8
click at [199, 184] on input "No, make available immeadiately" at bounding box center [197, 184] width 4 height 4
radio input "true"
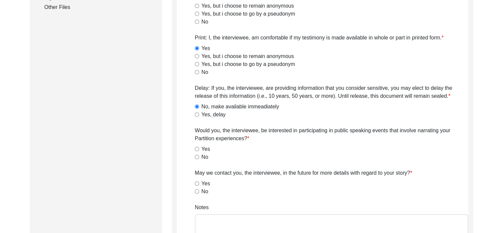
scroll to position [368, 0]
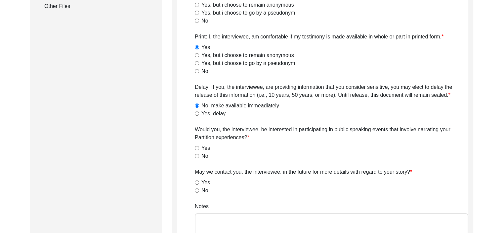
click at [203, 156] on label "No" at bounding box center [204, 156] width 7 height 8
click at [199, 156] on input "No" at bounding box center [197, 156] width 4 height 4
radio input "true"
click at [201, 183] on label "Yes" at bounding box center [205, 182] width 9 height 8
click at [199, 183] on input "Yes" at bounding box center [197, 182] width 4 height 4
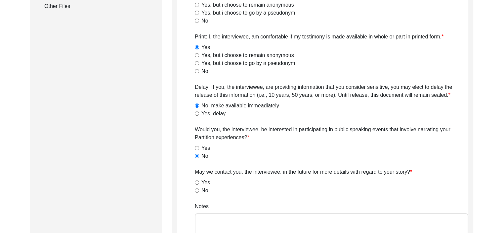
radio input "true"
click at [229, 192] on div "No" at bounding box center [332, 190] width 274 height 8
click at [201, 191] on label "No" at bounding box center [204, 190] width 7 height 8
click at [199, 191] on input "No" at bounding box center [197, 190] width 4 height 4
radio input "true"
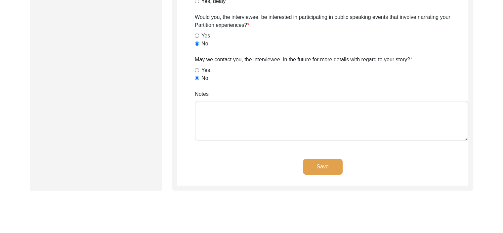
scroll to position [483, 0]
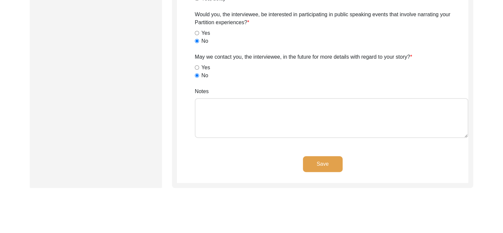
click at [315, 161] on button "Save" at bounding box center [323, 164] width 40 height 16
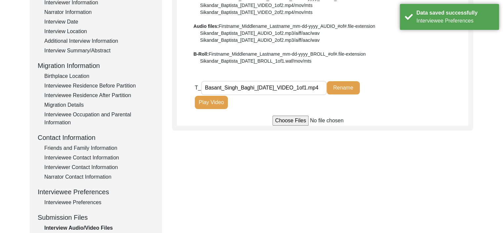
scroll to position [112, 0]
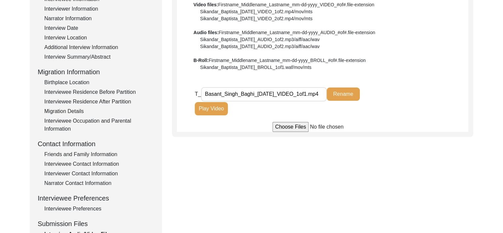
click at [195, 95] on span "T_" at bounding box center [198, 94] width 6 height 6
click at [198, 94] on span "T_" at bounding box center [198, 94] width 6 height 6
click at [288, 123] on input "file" at bounding box center [323, 127] width 100 height 10
type input "C:\fakepath\Basant_Singh_Baghi_09-10-2025_BROLL_1of1.mp4"
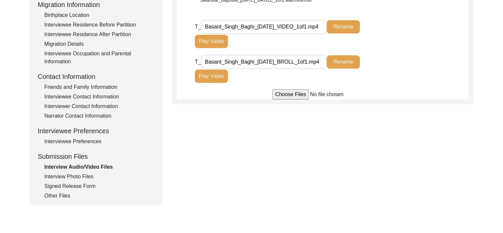
scroll to position [245, 0]
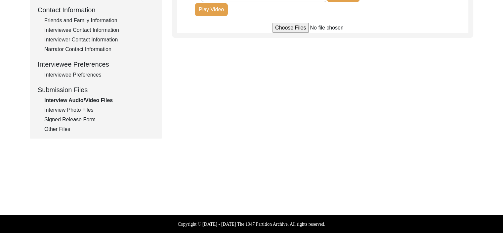
click at [60, 108] on div "Interview Photo Files" at bounding box center [99, 110] width 110 height 8
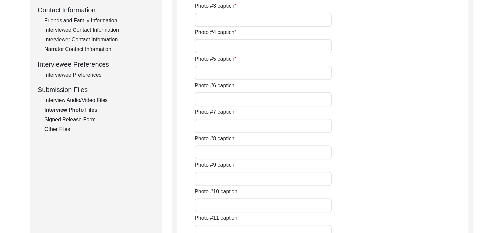
click at [71, 100] on div "Interview Audio/Video Files" at bounding box center [99, 100] width 110 height 8
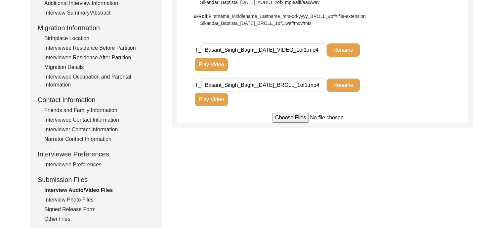
scroll to position [155, 0]
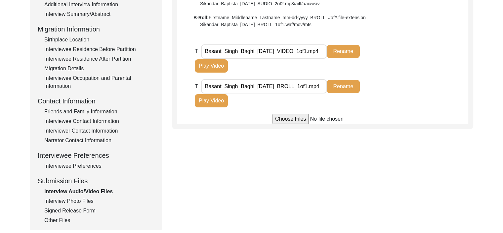
click at [59, 202] on div "Interview Photo Files" at bounding box center [99, 201] width 110 height 8
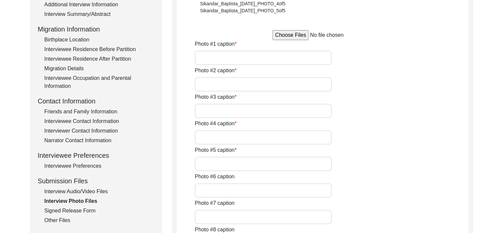
click at [292, 36] on input "file" at bounding box center [323, 35] width 100 height 10
type input "C:\fakepath\Basant_Singh_Baghi_09-10-2025_PHOTO_5of5.PNG"
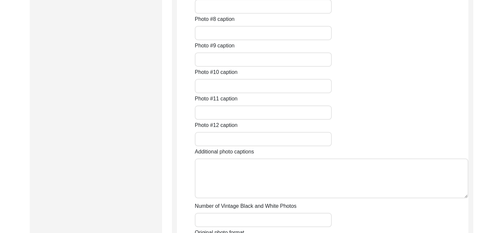
scroll to position [706, 0]
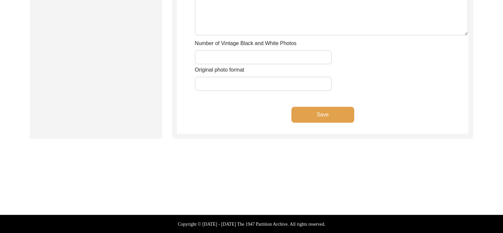
click at [309, 112] on button "Save" at bounding box center [322, 115] width 63 height 16
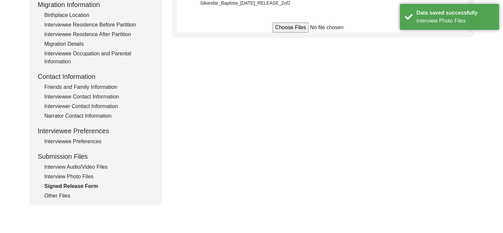
scroll to position [179, 0]
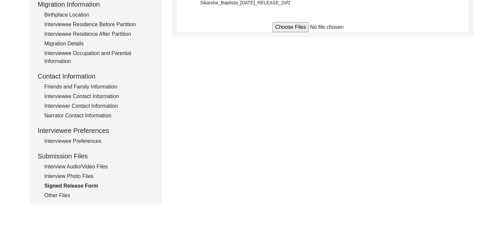
click at [96, 140] on div "Interviewee Preferences" at bounding box center [99, 141] width 110 height 8
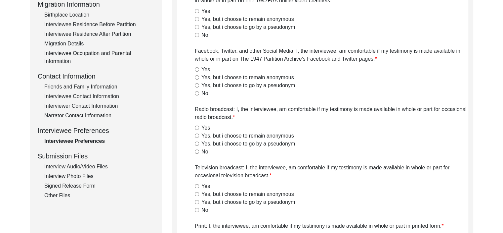
radio input "true"
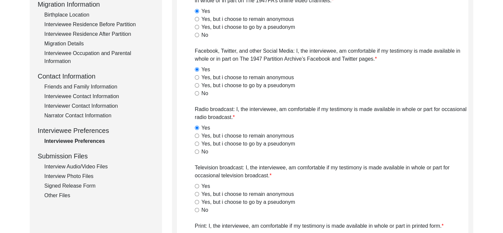
radio input "true"
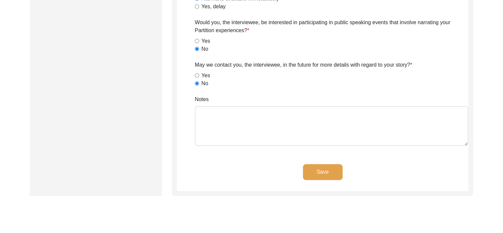
scroll to position [477, 0]
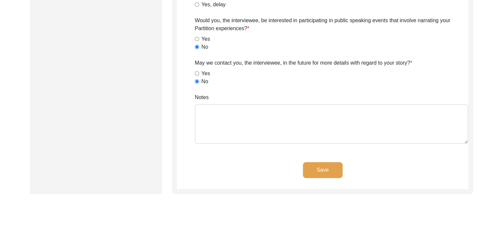
click at [196, 72] on input "Yes" at bounding box center [197, 73] width 4 height 4
radio input "true"
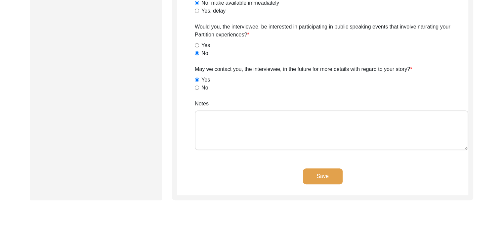
scroll to position [472, 0]
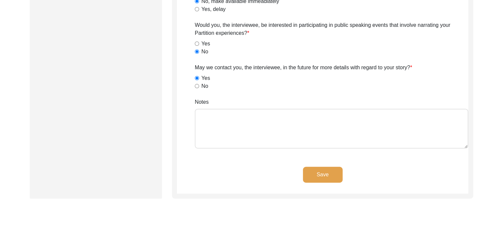
click at [334, 173] on button "Save" at bounding box center [323, 174] width 40 height 16
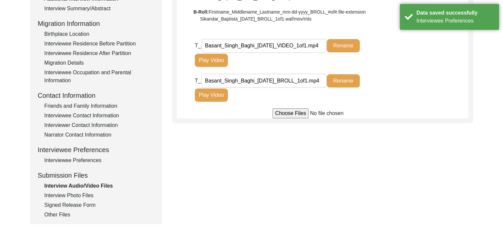
scroll to position [161, 0]
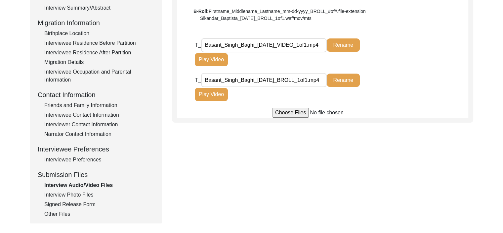
click at [70, 197] on div "Interview Photo Files" at bounding box center [99, 195] width 110 height 8
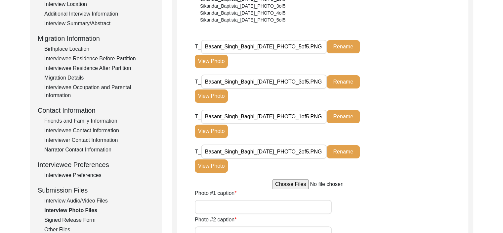
scroll to position [144, 0]
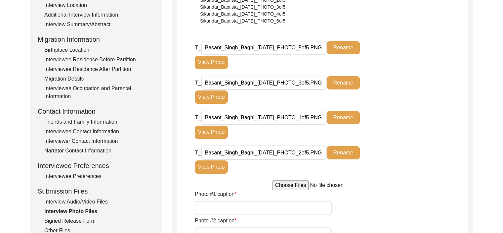
click at [288, 185] on input "file" at bounding box center [323, 185] width 100 height 10
type input "C:\fakepath\Basant_Singh_Baghi_09-10-2025_PHOTO_4of5.PNG"
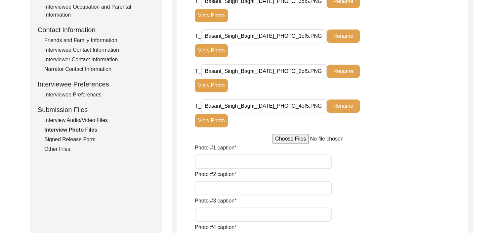
scroll to position [225, 0]
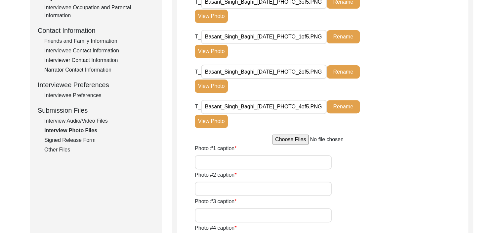
click at [222, 51] on button "View Photo" at bounding box center [211, 51] width 33 height 13
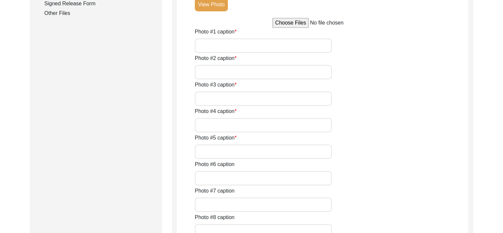
scroll to position [364, 0]
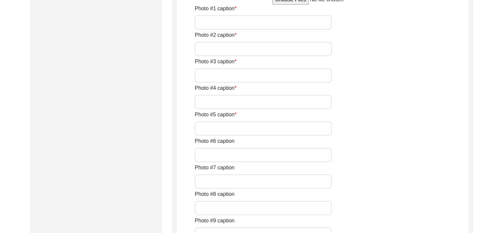
scroll to position [385, 0]
click at [262, 29] on input "Photo #1 caption" at bounding box center [263, 22] width 137 height 14
type input "Talking about his friends and how he used to play with them"
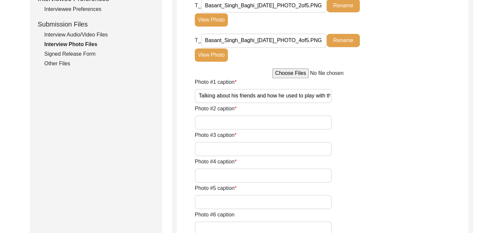
scroll to position [310, 0]
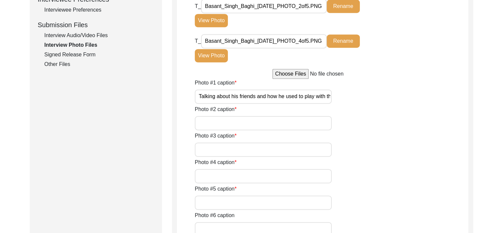
click at [224, 27] on button "View Photo" at bounding box center [211, 20] width 33 height 13
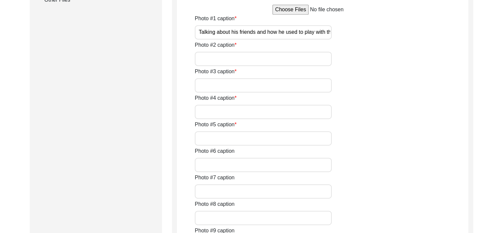
scroll to position [440, 0]
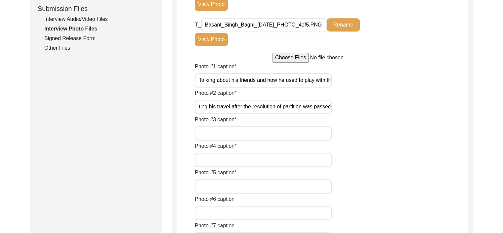
scroll to position [310, 0]
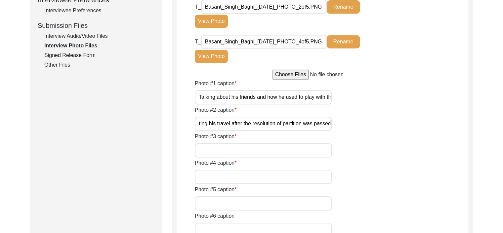
type input "narrating his travel after the resolution of partition was passed"
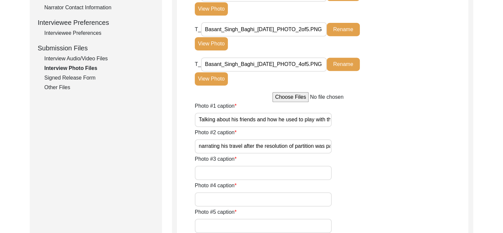
scroll to position [288, 0]
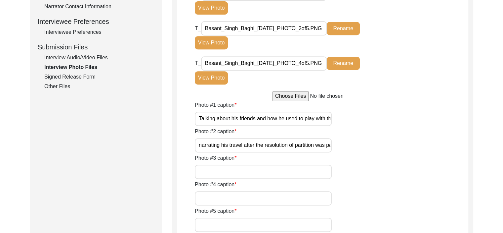
click at [215, 84] on button "View Photo" at bounding box center [211, 77] width 33 height 13
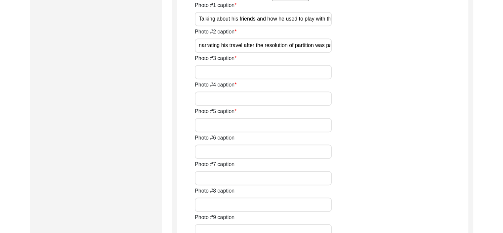
scroll to position [450, 0]
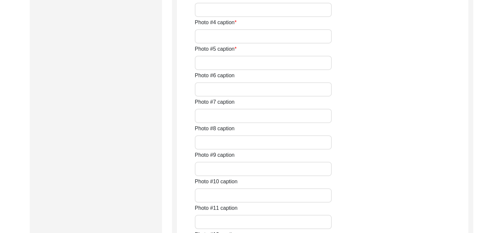
click at [251, 43] on input "Photo #4 caption" at bounding box center [263, 36] width 137 height 14
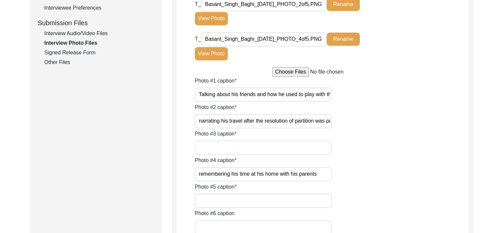
scroll to position [307, 0]
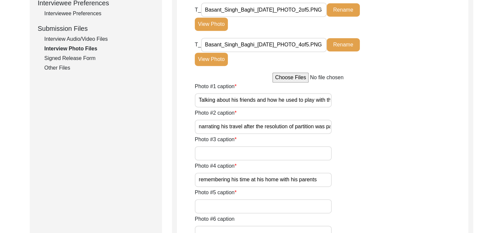
type input "remembering his time at his home with his parents"
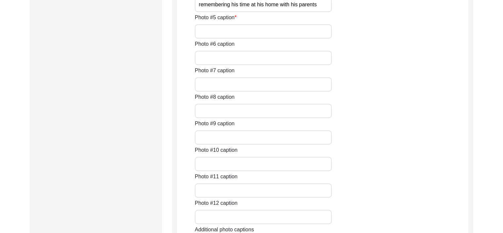
scroll to position [482, 0]
click at [258, 38] on input "Photo #5 caption" at bounding box center [263, 31] width 137 height 14
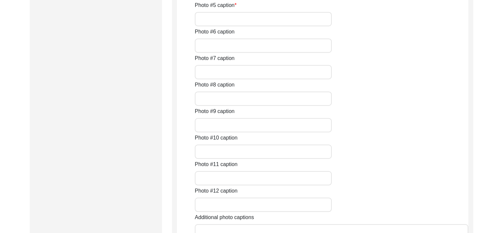
scroll to position [494, 0]
type input "recalling a shayri"
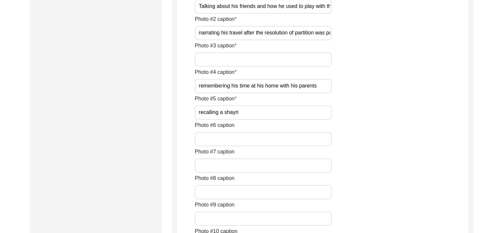
scroll to position [334, 0]
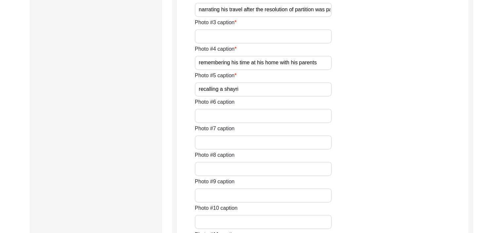
scroll to position [424, 0]
click at [281, 43] on input "Photo #3 caption" at bounding box center [263, 35] width 137 height 14
type input "continuing narrating about his experience"
click at [291, 69] on input "remembering his time at his home with his parents" at bounding box center [263, 62] width 137 height 14
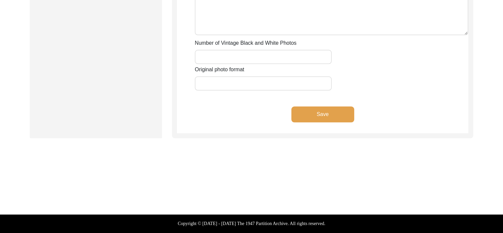
scroll to position [752, 0]
click at [320, 122] on button "Save" at bounding box center [322, 114] width 63 height 16
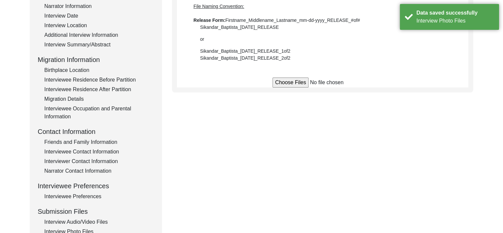
scroll to position [120, 0]
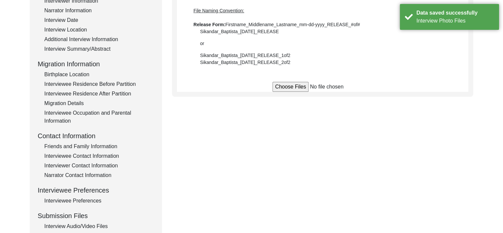
click at [90, 115] on div "Interviewee Occupation and Parental Information" at bounding box center [99, 117] width 110 height 16
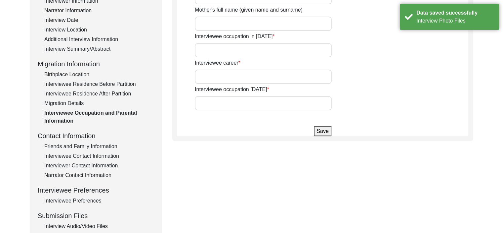
type input "Sardar Avtar Singh"
type input "Shree Balwant Kaur"
type input "NA (They were 5 years old)"
type input "Vice Principal and Sr Lecturer"
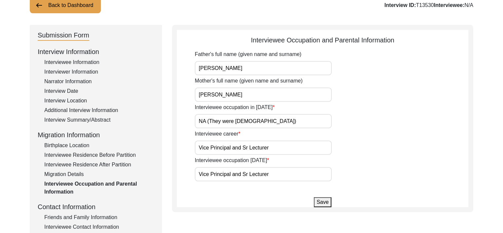
scroll to position [47, 0]
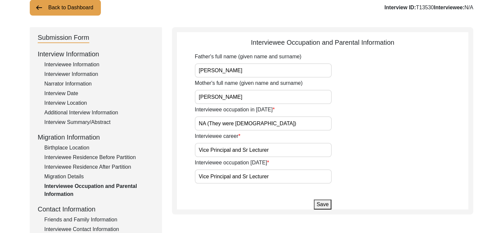
click at [46, 64] on div "Interviewee Information" at bounding box center [99, 65] width 110 height 8
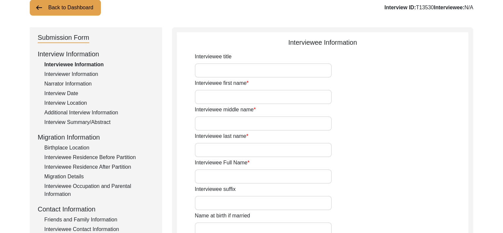
type input "[PERSON_NAME]"
type input "Baghi"
type input "[PERSON_NAME]"
type input "[DATE]"
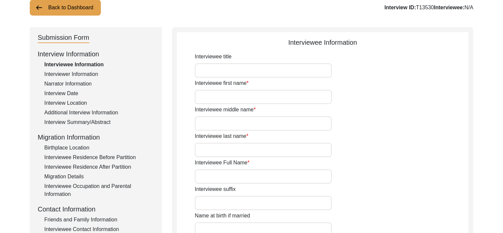
type input "83"
type input "[DEMOGRAPHIC_DATA]"
type input "Poonch Pahadi"
type input "[DEMOGRAPHIC_DATA]"
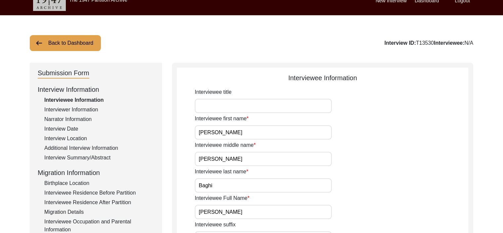
scroll to position [0, 0]
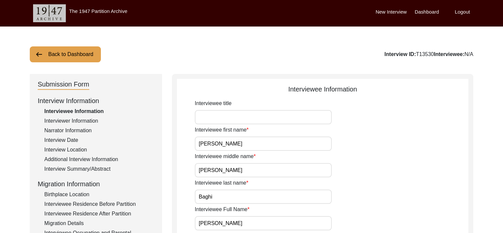
click at [81, 119] on div "Interviewer Information" at bounding box center [99, 121] width 110 height 8
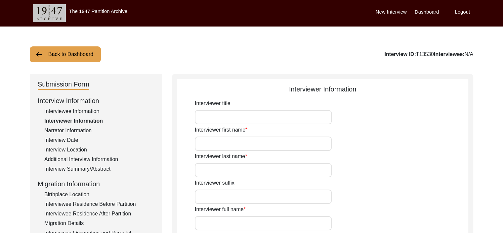
click at [218, 143] on input "Interviewer first name" at bounding box center [263, 143] width 137 height 14
type input "Ishita"
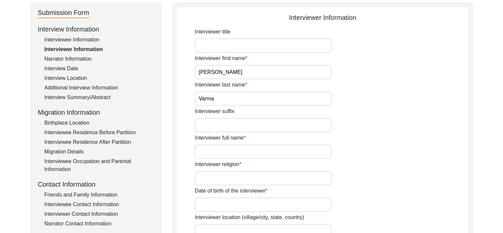
scroll to position [72, 0]
type input "Varma"
click at [218, 149] on input "Interviewer full name" at bounding box center [263, 151] width 137 height 14
type input "[PERSON_NAME]"
type input "Hindu"
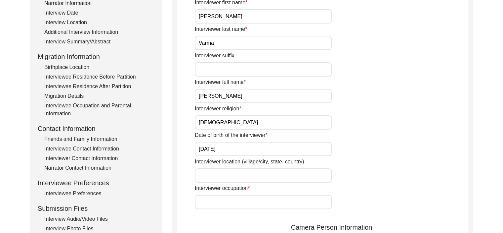
scroll to position [127, 0]
type input "5th March, 2002"
click at [235, 175] on input "Interviewer location (village/city, state, country)" at bounding box center [263, 175] width 137 height 14
click at [224, 174] on input "Ghazaiabd, Uttar Pradesh" at bounding box center [263, 175] width 137 height 14
type input "Ghaziabad, Uttar Pradesh"
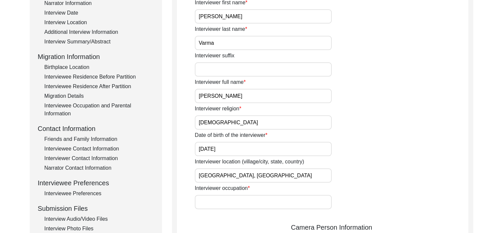
click at [211, 200] on input "Interviewer occupation" at bounding box center [263, 202] width 137 height 14
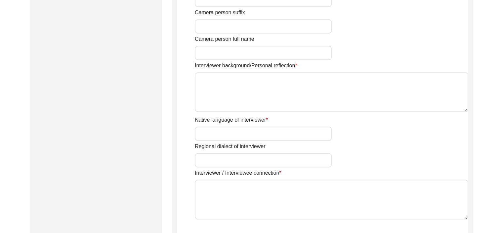
scroll to position [436, 0]
type input "Impact Associate"
click at [251, 132] on input "Native language of interviewer" at bounding box center [263, 132] width 137 height 14
type input "Hindi"
click at [245, 190] on textarea "Interviewer / Interviewee connection" at bounding box center [332, 198] width 274 height 40
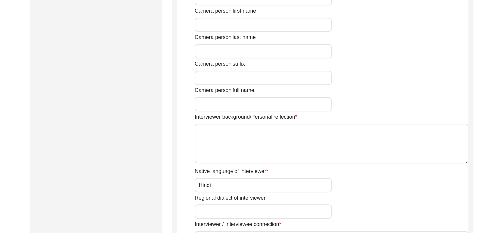
scroll to position [384, 0]
type textarea "My friend's grandfather"
click at [239, 140] on textarea "Interviewer background/Personal reflection" at bounding box center [332, 143] width 274 height 40
paste textarea "I am a gender studies graduate and feminist advocate passionate about building …"
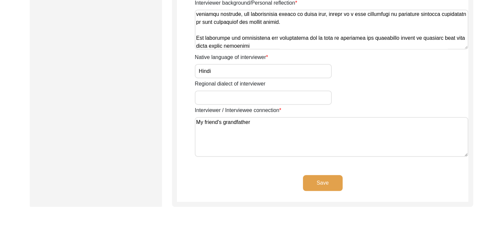
scroll to position [498, 0]
type textarea "I am a gender studies graduate and feminist advocate passionate about building …"
click at [323, 179] on button "Save" at bounding box center [323, 183] width 40 height 16
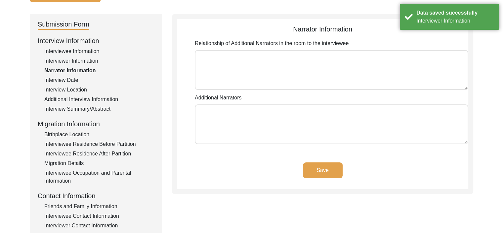
scroll to position [0, 0]
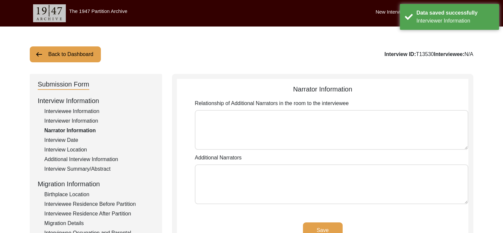
click at [66, 139] on div "Interview Date" at bounding box center [99, 140] width 110 height 8
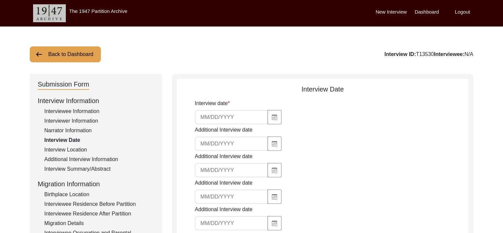
type input "[DATE]"
click at [67, 146] on div "Interview Location" at bounding box center [99, 150] width 110 height 8
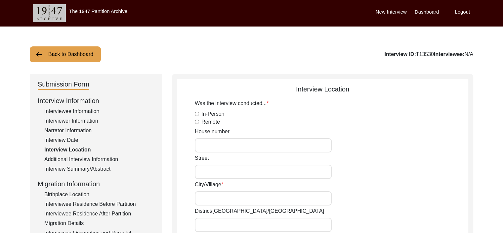
radio input "true"
type input "[GEOGRAPHIC_DATA]"
type input "Remote"
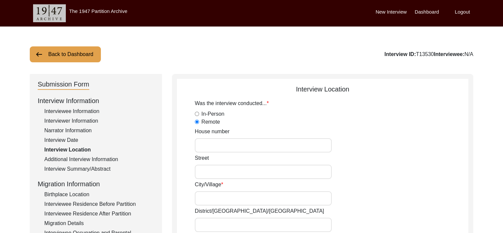
click at [70, 157] on div "Additional Interview Information" at bounding box center [99, 159] width 110 height 8
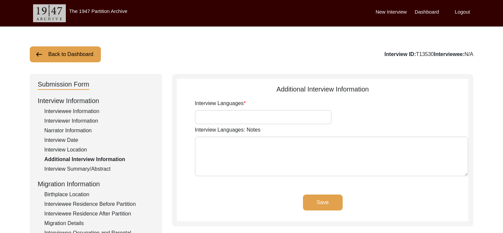
type input "Hindi and English"
click at [69, 165] on div "Interview Summary/Abstract" at bounding box center [99, 169] width 110 height 8
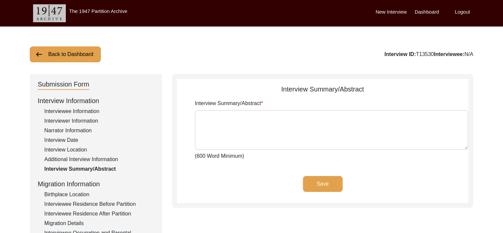
type textarea "The narrator’s life story begins in the pre-Partition years, rooted in a househ…"
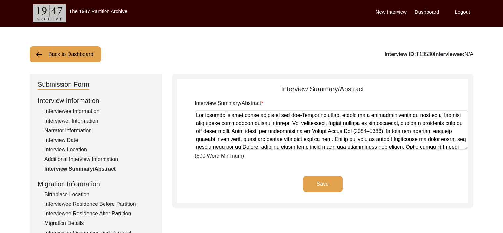
click at [69, 195] on div "Birthplace Location" at bounding box center [99, 194] width 110 height 8
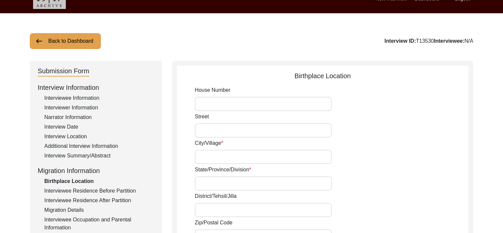
type input "village Koteri Nazam Khan"
type input "Poonch state"
type input "Poonch"
type input "British India"
type input "Poonch, British India"
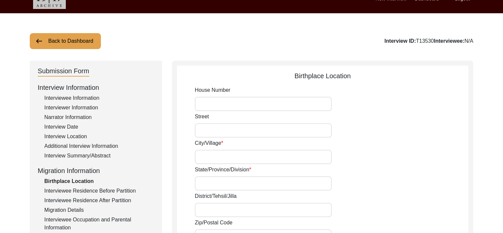
type input "Poonch, Jammu & Kashmir, India: 33.7671"
type input "Poonch, Jammu & Kashmir, India: 74.0918"
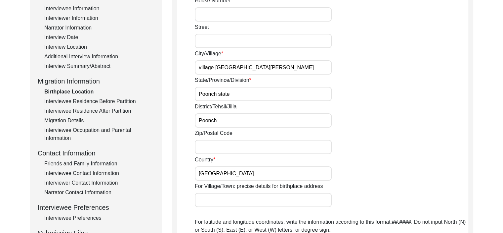
scroll to position [104, 0]
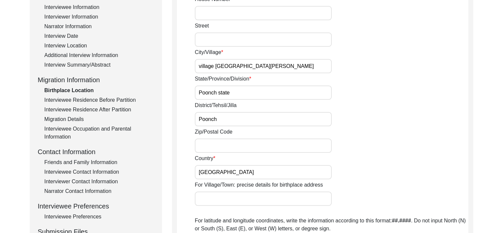
click at [73, 193] on div "Narrator Contact Information" at bounding box center [99, 191] width 110 height 8
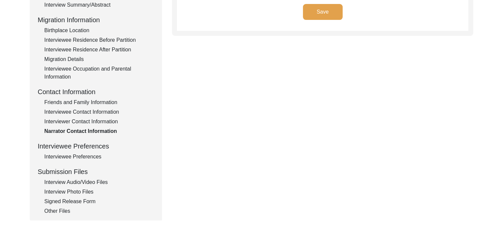
scroll to position [164, 0]
click at [71, 200] on div "Signed Release Form" at bounding box center [99, 201] width 110 height 8
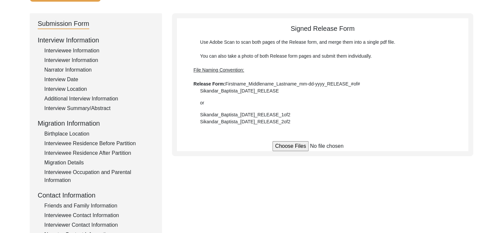
scroll to position [60, 0]
drag, startPoint x: 201, startPoint y: 89, endPoint x: 290, endPoint y: 91, distance: 89.4
click at [290, 91] on div "Use Adobe Scan to scan both pages of the Release form, and merge them into a si…" at bounding box center [323, 82] width 258 height 86
copy div "Sikandar_Baptista_[DATE]_RELEASE"
click at [284, 148] on input "file" at bounding box center [323, 146] width 100 height 10
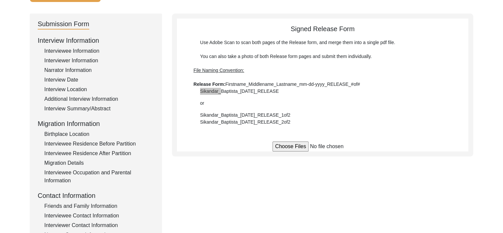
type input "C:\fakepath\Basant_Singh_Baghi_09-05-2025_RELEASE.pdf"
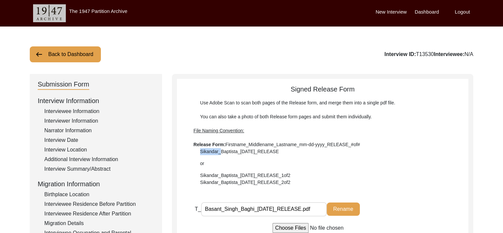
scroll to position [0, 0]
click at [55, 56] on button "Back to Dashboard" at bounding box center [65, 54] width 71 height 16
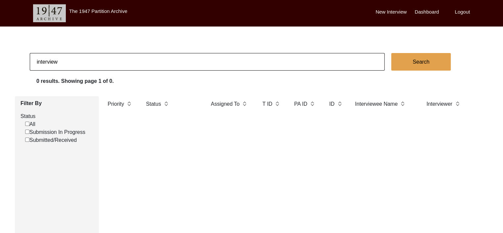
click at [33, 124] on label "All" at bounding box center [30, 124] width 10 height 8
click at [29, 124] on input "All" at bounding box center [27, 123] width 4 height 4
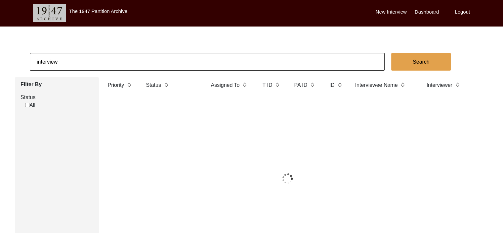
checkbox input "true"
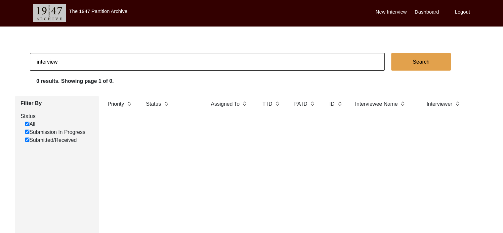
click at [389, 9] on label "New Interview" at bounding box center [391, 12] width 31 height 8
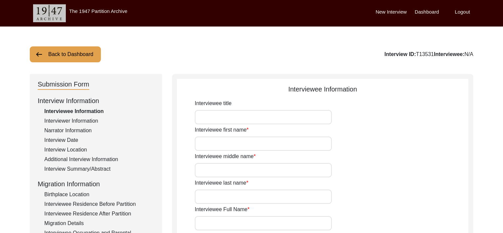
click at [300, 176] on input "Interviewee middle name" at bounding box center [263, 170] width 137 height 14
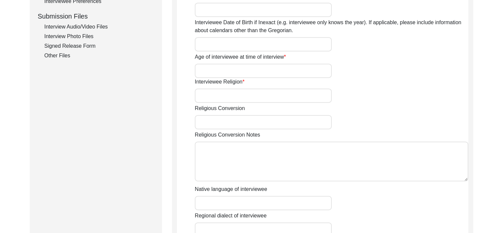
scroll to position [317, 0]
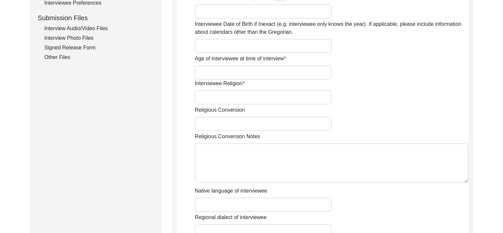
click at [67, 44] on div "Signed Release Form" at bounding box center [99, 48] width 110 height 8
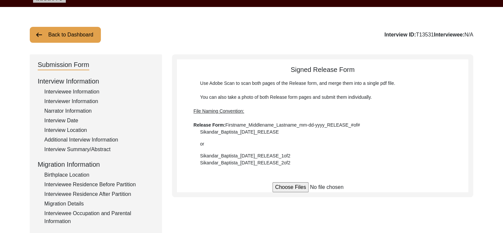
scroll to position [0, 0]
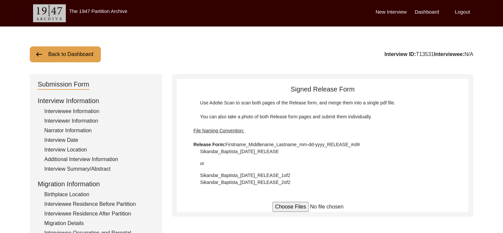
click at [423, 13] on label "Dashboard" at bounding box center [427, 12] width 24 height 8
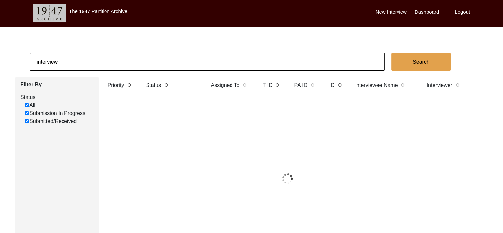
checkbox input "true"
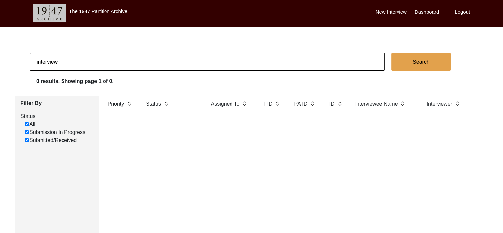
click at [399, 11] on label "New Interview" at bounding box center [391, 12] width 31 height 8
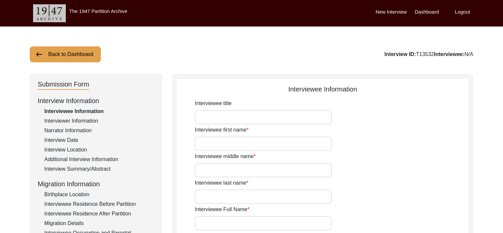
click at [220, 115] on input "Interviewee title" at bounding box center [263, 117] width 137 height 14
click at [228, 148] on input "Interviewee first name" at bounding box center [263, 143] width 137 height 14
type input "[PERSON_NAME]"
type input "Baghi"
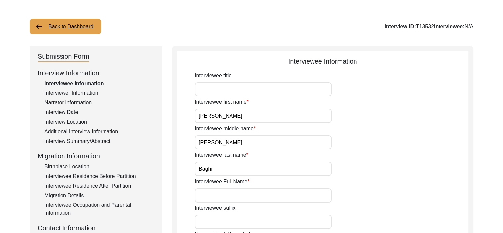
scroll to position [29, 0]
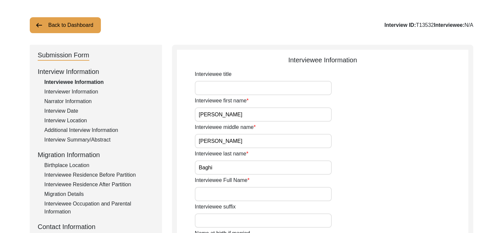
click at [249, 190] on input "Interviewee Full Name" at bounding box center [263, 194] width 137 height 14
type input "[PERSON_NAME]"
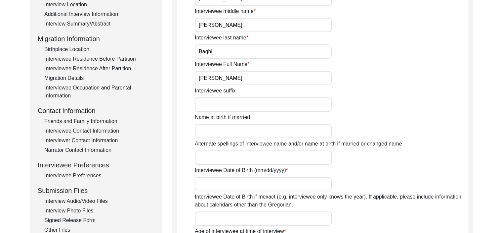
scroll to position [173, 0]
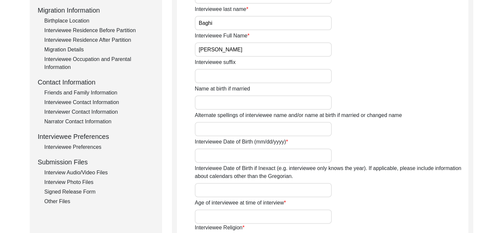
click at [267, 156] on input "Interviewee Date of Birth (mm/dd/yyyy)" at bounding box center [263, 155] width 137 height 14
type input "[DATE]"
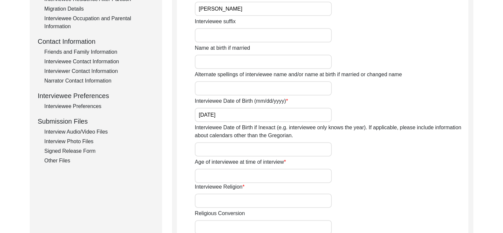
scroll to position [215, 0]
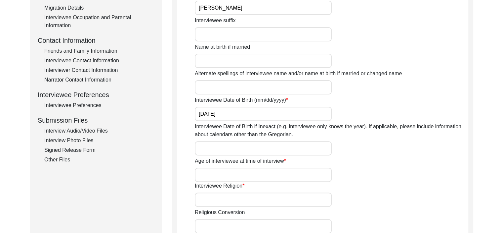
click at [257, 173] on input "Age of interviewee at time of interview" at bounding box center [263, 174] width 137 height 14
type input "83"
click at [249, 198] on input "Interviewee Religion" at bounding box center [263, 199] width 137 height 14
type input "[DEMOGRAPHIC_DATA]"
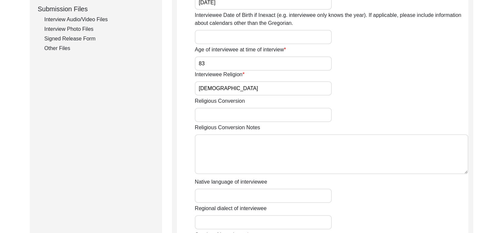
scroll to position [327, 0]
click at [256, 190] on input "Native language of interviewee" at bounding box center [263, 195] width 137 height 14
type input "Poonch Pahadi"
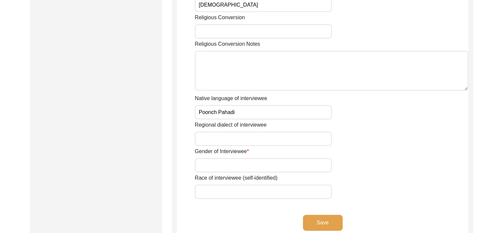
scroll to position [411, 0]
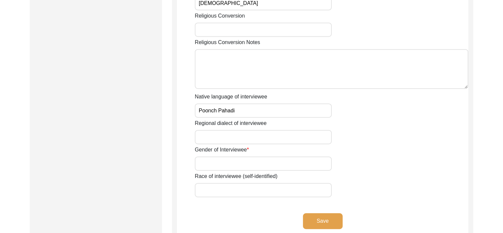
click at [274, 162] on input "Gender of Interviewee" at bounding box center [263, 163] width 137 height 14
type input "[DEMOGRAPHIC_DATA]"
click at [319, 223] on button "Save" at bounding box center [323, 221] width 40 height 16
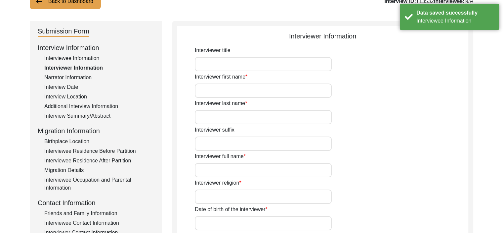
scroll to position [46, 0]
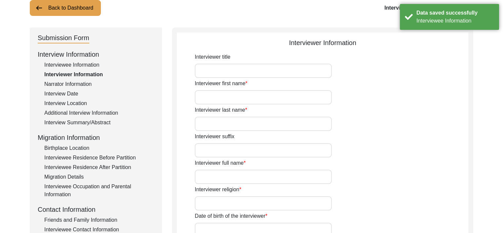
click at [264, 69] on input "Interviewer title" at bounding box center [263, 71] width 137 height 14
drag, startPoint x: 266, startPoint y: 105, endPoint x: 274, endPoint y: 99, distance: 9.9
click at [274, 99] on input "Interviewer first name" at bounding box center [263, 97] width 137 height 14
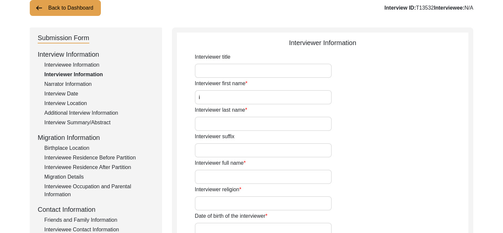
type input "Ishita"
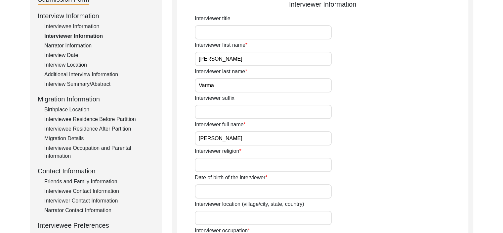
click at [254, 164] on input "Interviewer religion" at bounding box center [263, 164] width 137 height 14
click at [250, 192] on input "Date of birth of the interviewer" at bounding box center [263, 191] width 137 height 14
click at [245, 187] on input "Date of birth of the interviewer" at bounding box center [263, 191] width 137 height 14
click at [246, 218] on input "Interviewer location (village/city, state, country)" at bounding box center [263, 217] width 137 height 14
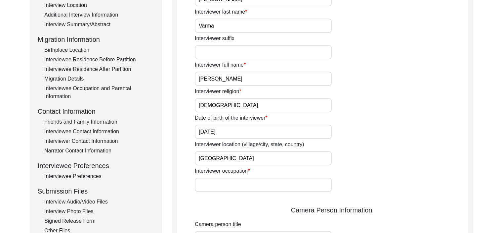
scroll to position [145, 0]
click at [254, 186] on input "Interviewer occupation" at bounding box center [263, 184] width 137 height 14
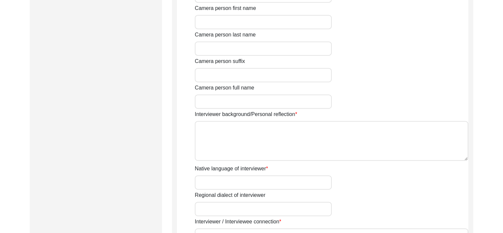
scroll to position [386, 0]
click at [274, 131] on textarea "Interviewer background/Personal reflection" at bounding box center [332, 141] width 274 height 40
paste textarea "I am a gender studies graduate and feminist advocate passionate about building …"
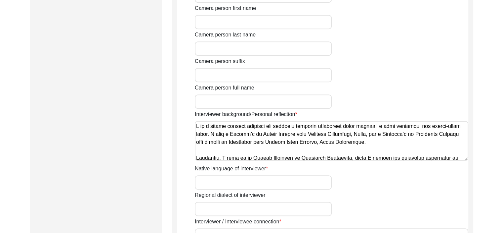
scroll to position [72, 0]
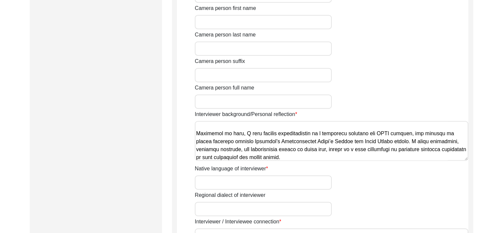
click at [255, 181] on input "Native language of interviewer" at bounding box center [263, 182] width 137 height 14
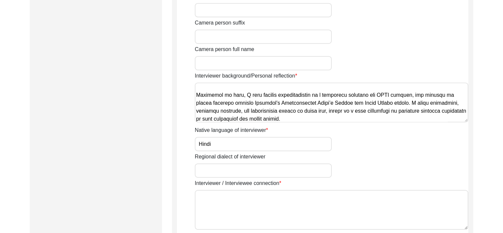
scroll to position [426, 0]
click at [253, 200] on textarea "Interviewer / Interviewee connection" at bounding box center [332, 209] width 274 height 40
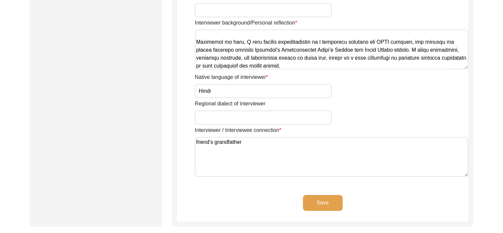
scroll to position [481, 0]
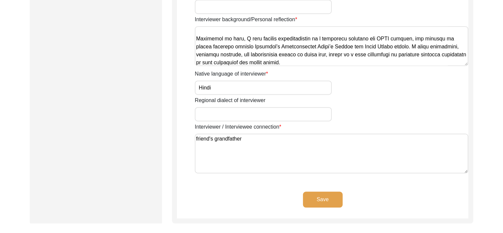
click at [319, 197] on button "Save" at bounding box center [323, 199] width 40 height 16
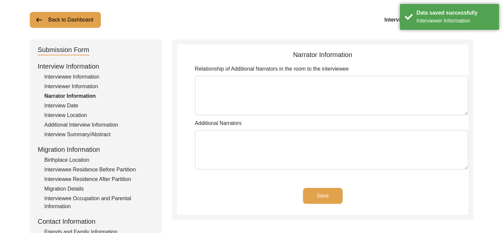
scroll to position [35, 0]
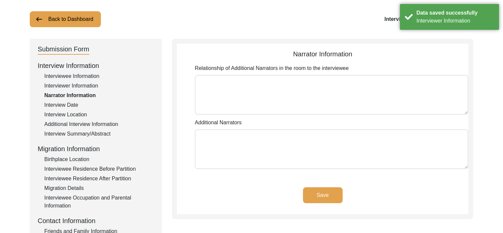
click at [324, 195] on button "Save" at bounding box center [323, 195] width 40 height 16
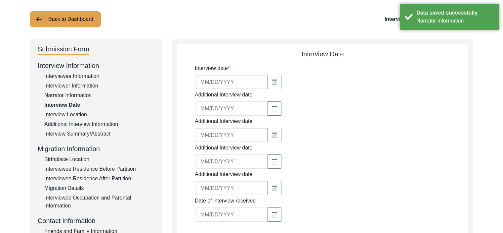
click at [234, 85] on input at bounding box center [231, 82] width 73 height 14
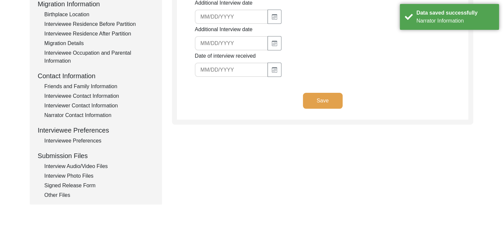
scroll to position [245, 0]
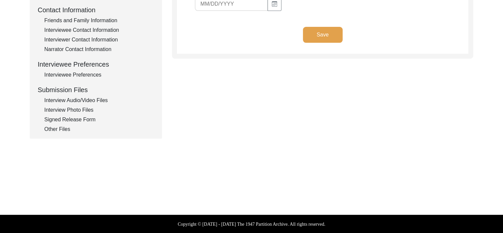
click at [318, 42] on button "Save" at bounding box center [323, 35] width 40 height 16
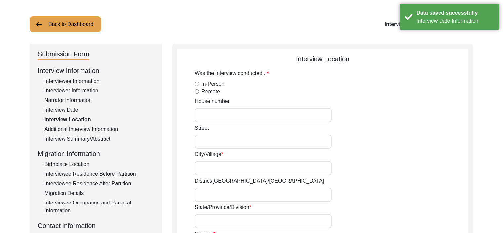
scroll to position [29, 0]
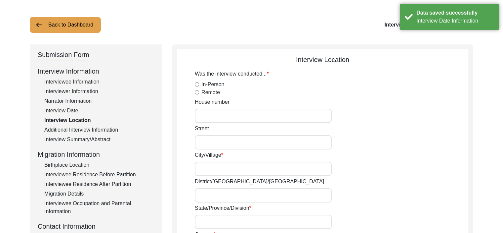
click at [201, 91] on label "Remote" at bounding box center [210, 92] width 19 height 8
click at [199, 91] on input "Remote" at bounding box center [197, 92] width 4 height 4
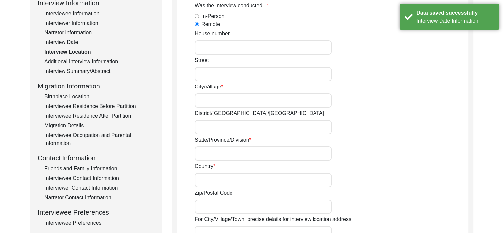
scroll to position [98, 0]
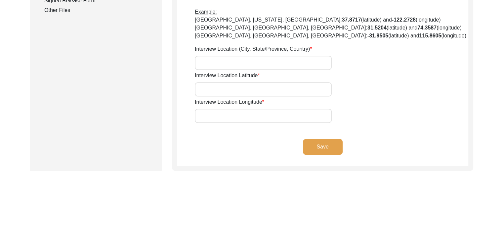
click at [322, 142] on button "Save" at bounding box center [323, 147] width 40 height 16
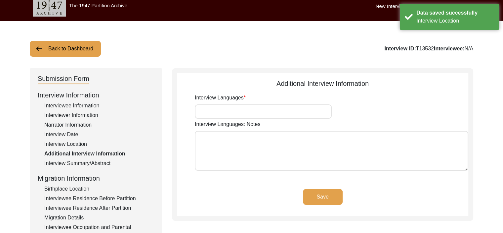
scroll to position [5, 0]
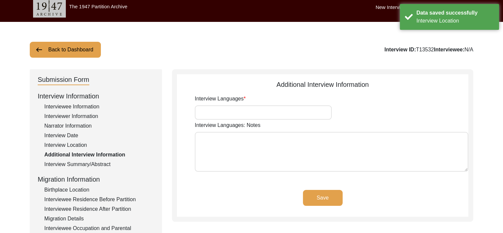
click at [258, 115] on input "Interview Languages" at bounding box center [263, 112] width 137 height 14
click at [310, 198] on button "Save" at bounding box center [323, 198] width 40 height 16
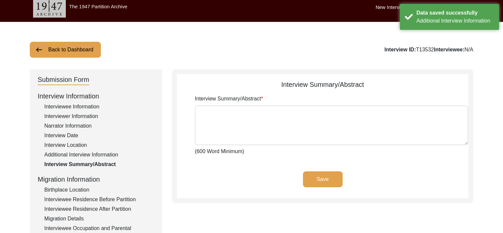
click at [269, 137] on textarea "Interview Summary/Abstract" at bounding box center [332, 125] width 274 height 40
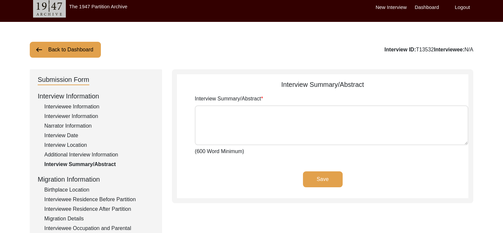
paste textarea "The narrator’s life story begins in the pre-Partition years, rooted in a househ…"
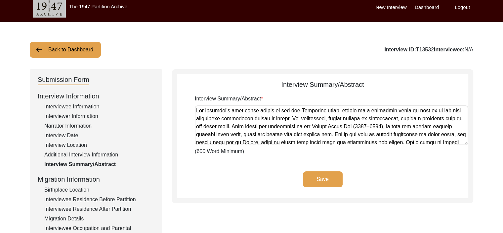
scroll to position [445, 0]
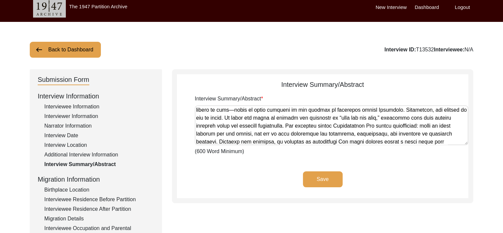
click at [326, 178] on button "Save" at bounding box center [323, 179] width 40 height 16
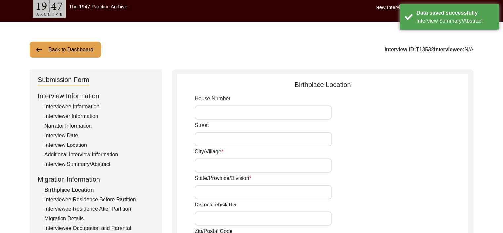
click at [283, 117] on input "House Number" at bounding box center [263, 112] width 137 height 14
click at [280, 139] on input "Street" at bounding box center [263, 139] width 137 height 14
click at [280, 163] on input "City/Village" at bounding box center [263, 165] width 137 height 14
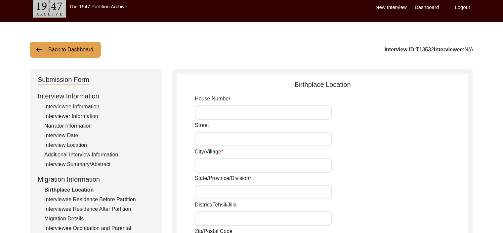
click at [303, 188] on input "State/Province/Division" at bounding box center [263, 192] width 137 height 14
click at [292, 215] on input "District/Tehsil/Jilla" at bounding box center [263, 218] width 137 height 14
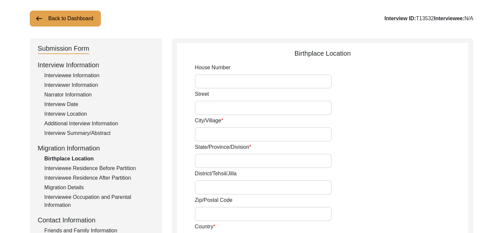
scroll to position [36, 0]
click at [282, 156] on input "State/Province/Division" at bounding box center [263, 160] width 137 height 14
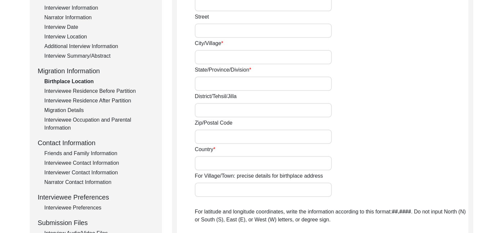
scroll to position [119, 0]
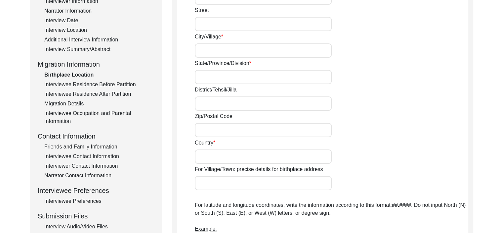
click at [282, 156] on input "Country" at bounding box center [263, 156] width 137 height 14
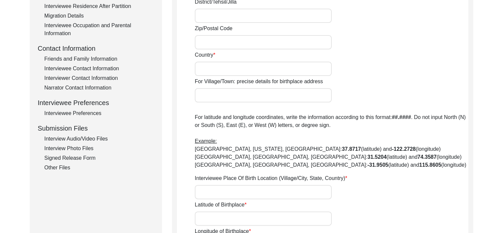
scroll to position [218, 0]
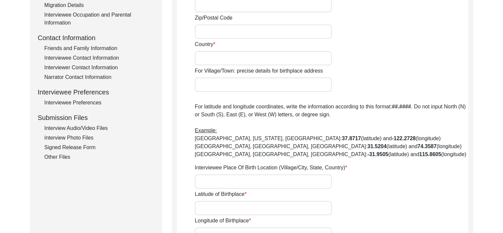
click at [292, 177] on input "Interviewee Place Of Birth Location (Village/City, State, Country)" at bounding box center [263, 181] width 137 height 14
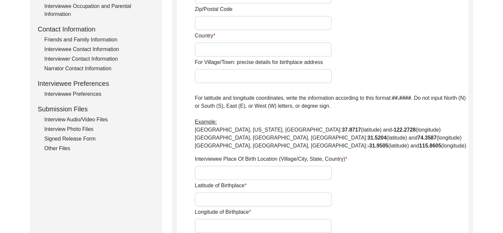
scroll to position [226, 0]
click at [62, 140] on div "Signed Release Form" at bounding box center [99, 139] width 110 height 8
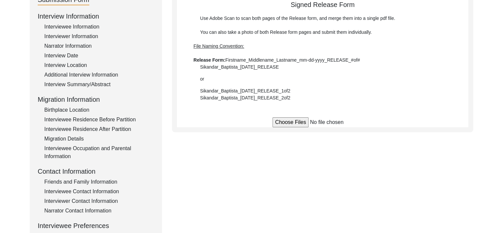
scroll to position [85, 0]
click at [294, 120] on input "file" at bounding box center [323, 122] width 100 height 10
click at [291, 120] on input "file" at bounding box center [323, 122] width 100 height 10
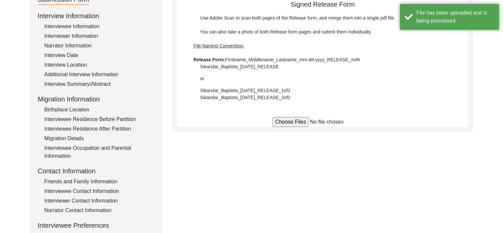
click at [293, 121] on input "file" at bounding box center [323, 122] width 100 height 10
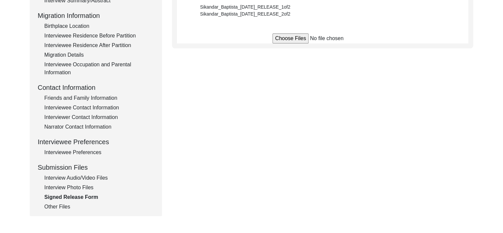
scroll to position [168, 0]
click at [76, 189] on div "Interview Photo Files" at bounding box center [99, 188] width 110 height 8
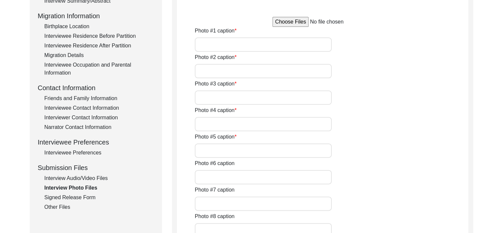
click at [292, 21] on input "file" at bounding box center [323, 22] width 100 height 10
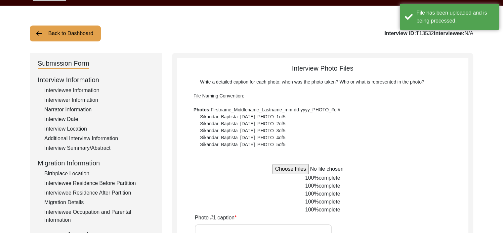
scroll to position [0, 0]
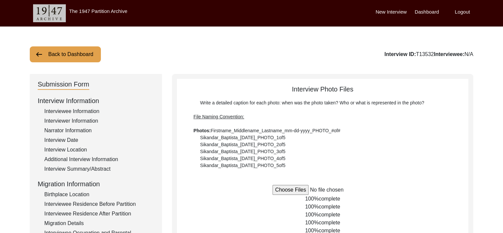
click at [423, 13] on label "Dashboard" at bounding box center [427, 12] width 24 height 8
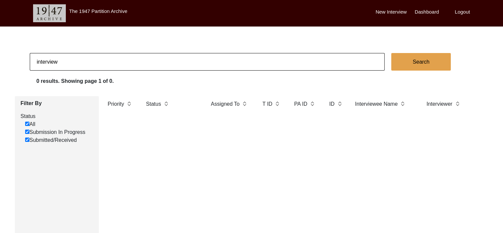
drag, startPoint x: 128, startPoint y: 67, endPoint x: 0, endPoint y: 67, distance: 128.4
click at [0, 67] on app-records-search "interview Search 0 results. Showing page 1 of 0. Filter By Status All Submissio…" at bounding box center [251, 174] width 503 height 242
click at [33, 122] on label "All" at bounding box center [30, 124] width 10 height 8
click at [29, 122] on input "All" at bounding box center [27, 123] width 4 height 4
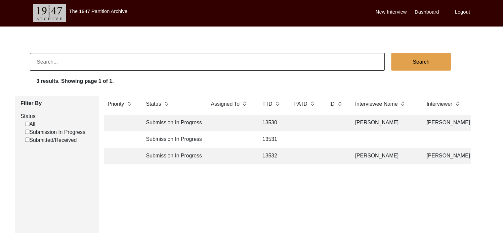
click at [173, 122] on td "Submission In Progress" at bounding box center [172, 122] width 60 height 17
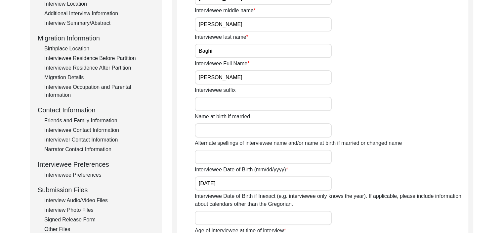
scroll to position [259, 0]
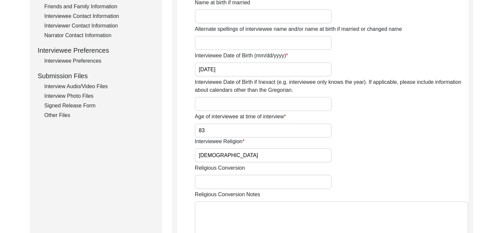
click at [84, 96] on div "Interview Photo Files" at bounding box center [99, 96] width 110 height 8
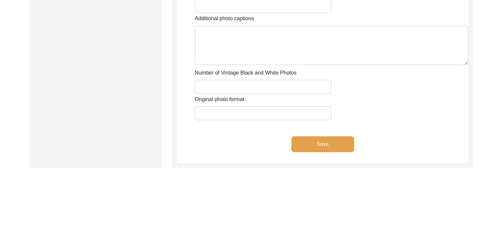
scroll to position [673, 0]
click at [325, 143] on button "Save" at bounding box center [322, 143] width 63 height 16
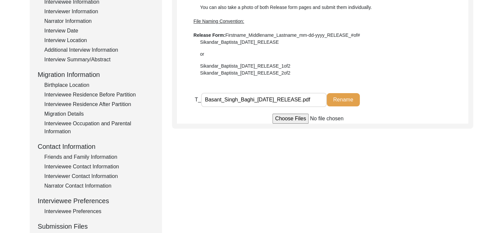
scroll to position [0, 0]
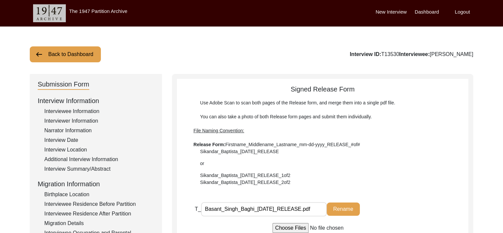
click at [428, 14] on label "Dashboard" at bounding box center [427, 12] width 24 height 8
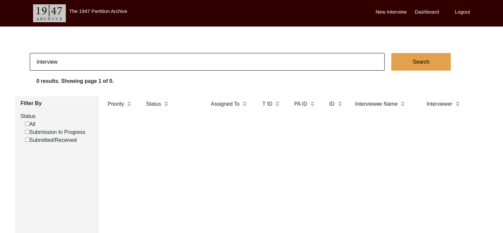
click at [140, 62] on input "interview" at bounding box center [207, 62] width 355 height 18
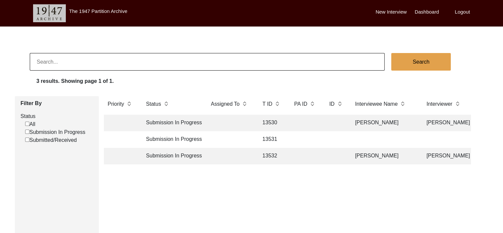
click at [159, 119] on td "Submission In Progress" at bounding box center [172, 122] width 60 height 17
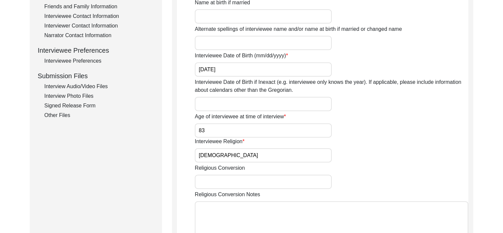
scroll to position [258, 0]
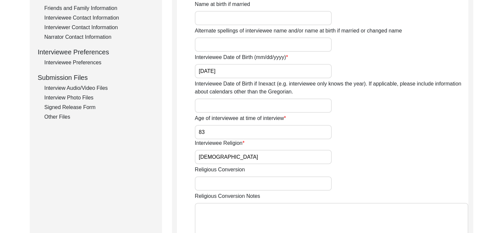
click at [58, 114] on div "Other Files" at bounding box center [99, 117] width 110 height 8
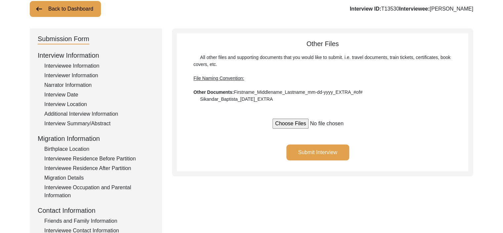
scroll to position [45, 0]
click at [331, 151] on button "Submit Interview" at bounding box center [318, 153] width 63 height 16
click at [65, 103] on div "Interview Location" at bounding box center [99, 105] width 110 height 8
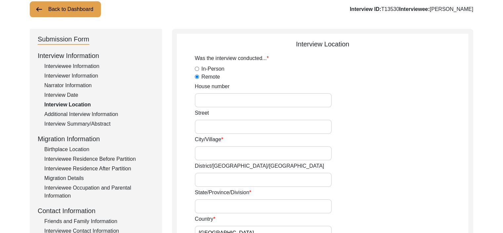
click at [217, 150] on input "City/Village" at bounding box center [263, 153] width 137 height 14
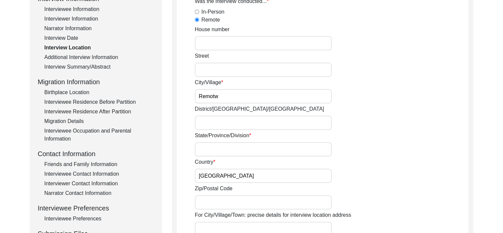
scroll to position [103, 0]
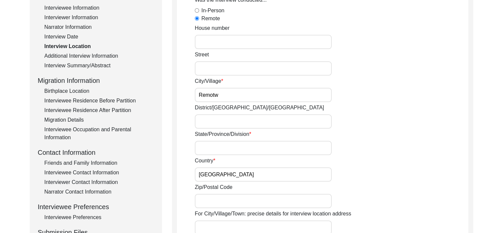
click at [217, 150] on input "State/Province/Division" at bounding box center [263, 148] width 137 height 14
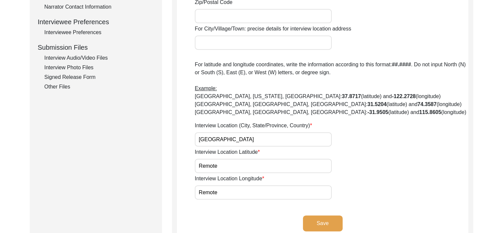
scroll to position [288, 0]
click at [324, 221] on button "Save" at bounding box center [323, 223] width 40 height 16
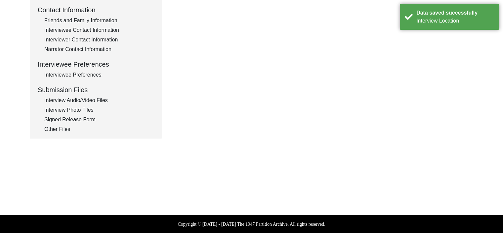
click at [60, 130] on div "Other Files" at bounding box center [99, 129] width 110 height 8
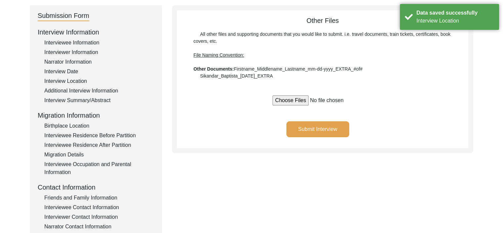
scroll to position [67, 0]
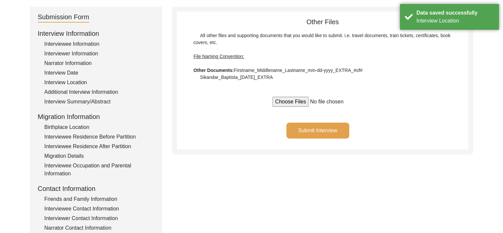
click at [308, 128] on button "Submit Interview" at bounding box center [318, 130] width 63 height 16
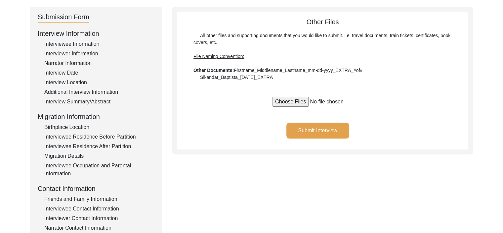
click at [111, 147] on div "Interviewee Residence After Partition" at bounding box center [99, 146] width 110 height 8
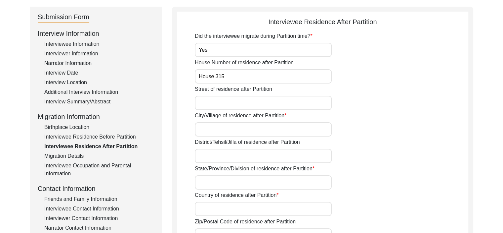
click at [245, 134] on input "City/Village of residence after Partition" at bounding box center [263, 129] width 137 height 14
click at [236, 72] on input "House 315" at bounding box center [263, 76] width 137 height 14
click at [240, 128] on input "City/Village of residence after Partition" at bounding box center [263, 129] width 137 height 14
paste input "Araspura"
click at [258, 185] on input "State/Province/Division of residence after Partition" at bounding box center [263, 182] width 137 height 14
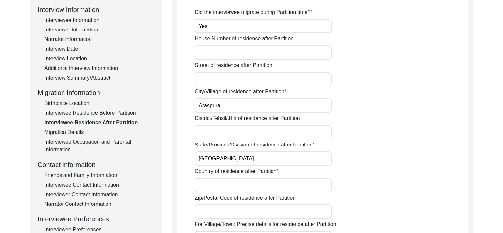
scroll to position [91, 0]
click at [258, 185] on input "Country of residence after Partition" at bounding box center [263, 185] width 137 height 14
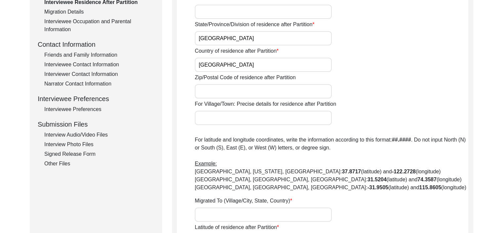
scroll to position [235, 0]
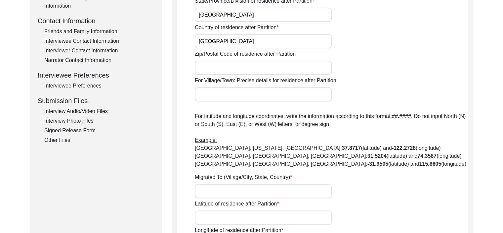
click at [250, 191] on input "Migrated To (Village/City, State, Country)" at bounding box center [263, 191] width 137 height 14
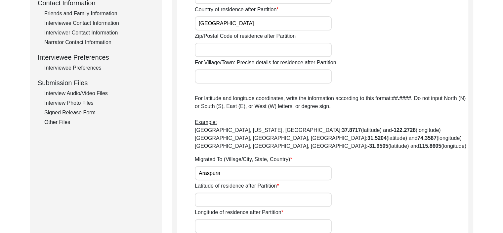
scroll to position [254, 0]
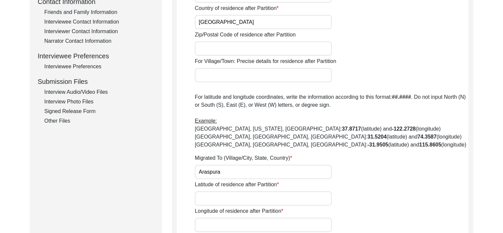
click at [250, 191] on input "Latitude of residence after Partition" at bounding box center [263, 198] width 137 height 14
drag, startPoint x: 228, startPoint y: 171, endPoint x: 184, endPoint y: 171, distance: 44.0
click at [184, 171] on app-residence-after-partition "Interviewee Residence After Partition Did the interviewee migrate during Partit…" at bounding box center [322, 52] width 291 height 444
click at [220, 196] on input "Latitude of residence after Partition" at bounding box center [263, 198] width 137 height 14
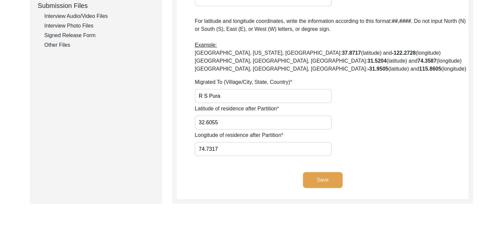
scroll to position [330, 0]
click at [331, 179] on button "Save" at bounding box center [323, 179] width 40 height 16
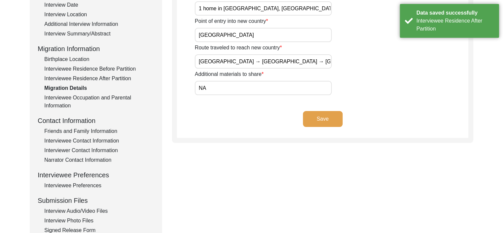
scroll to position [104, 0]
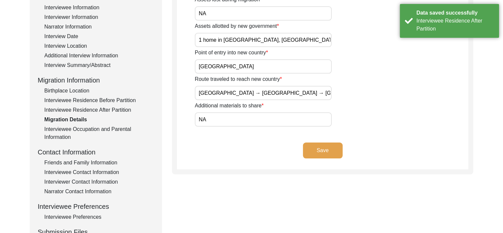
click at [305, 93] on input "Lahore → Sialkot → Jammu → Tehsil Bagh (Poonch) → Haveli (Poonch) → Jammu → Pat…" at bounding box center [263, 93] width 137 height 14
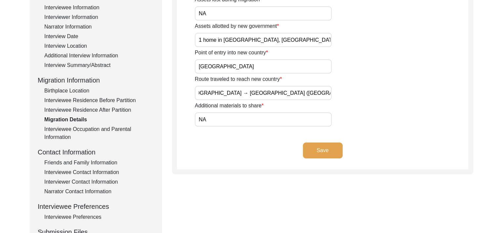
scroll to position [0, 146]
drag, startPoint x: 310, startPoint y: 91, endPoint x: 350, endPoint y: 89, distance: 40.4
click at [350, 89] on div "Route traveled to reach new country Lahore → Sialkot → Jammu → Tehsil Bagh (Poo…" at bounding box center [332, 87] width 274 height 25
click at [327, 139] on app-migration-details "Migration Details Assets lost during migration NA Assets allotted by new govern…" at bounding box center [322, 74] width 291 height 189
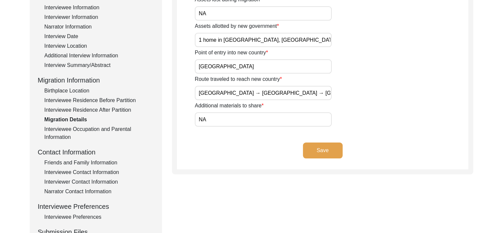
click at [328, 149] on button "Save" at bounding box center [323, 150] width 40 height 16
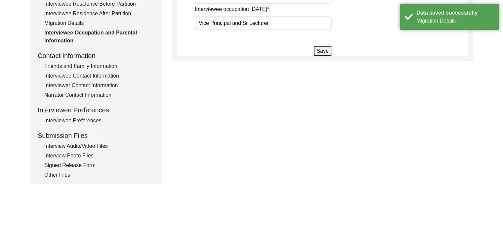
scroll to position [245, 0]
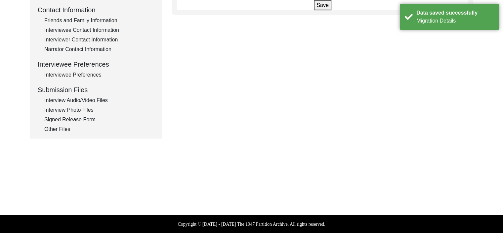
click at [53, 130] on div "Other Files" at bounding box center [99, 129] width 110 height 8
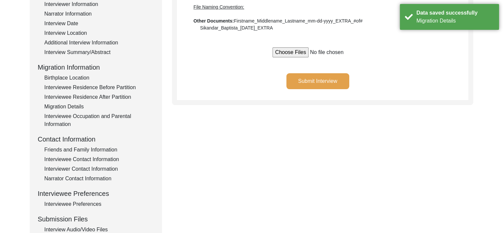
scroll to position [115, 0]
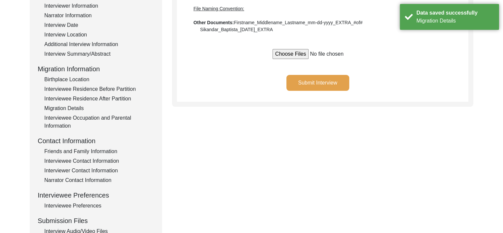
click at [312, 78] on button "Submit Interview" at bounding box center [318, 83] width 63 height 16
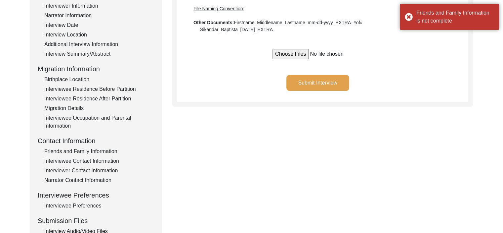
click at [87, 153] on div "Friends and Family Information" at bounding box center [99, 151] width 110 height 8
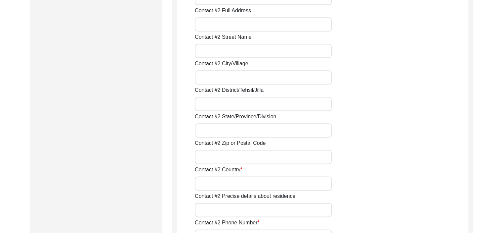
scroll to position [791, 0]
click at [222, 184] on input "Contact #2 Country" at bounding box center [263, 183] width 137 height 14
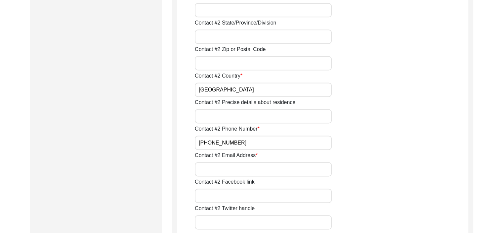
scroll to position [940, 0]
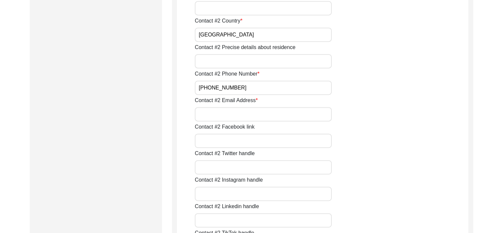
click at [258, 112] on input "Contact #2 Email Address" at bounding box center [263, 114] width 137 height 14
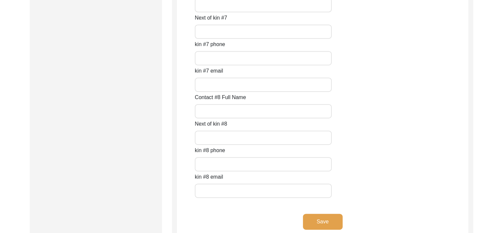
scroll to position [3008, 0]
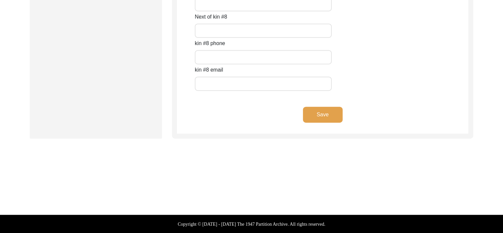
click at [316, 115] on button "Save" at bounding box center [323, 115] width 40 height 16
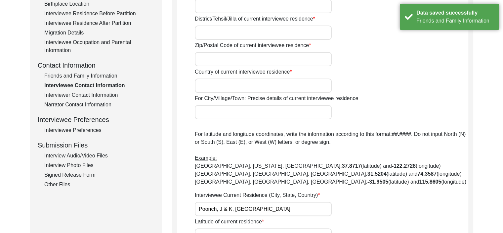
scroll to position [191, 0]
click at [48, 186] on div "Other Files" at bounding box center [99, 184] width 110 height 8
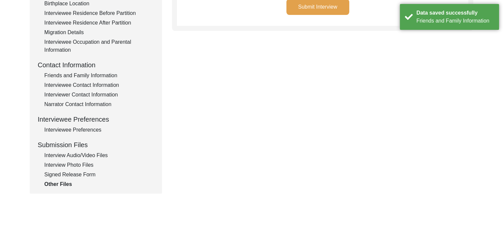
click at [322, 10] on button "Submit Interview" at bounding box center [318, 7] width 63 height 16
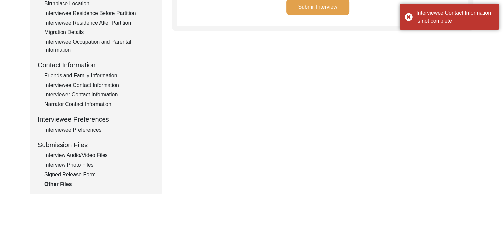
click at [105, 83] on div "Interviewee Contact Information" at bounding box center [99, 85] width 110 height 8
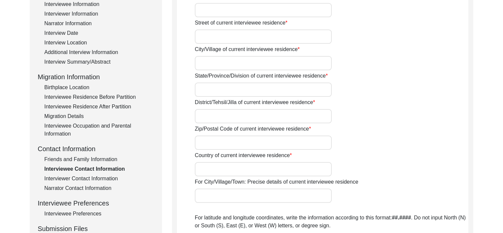
scroll to position [0, 0]
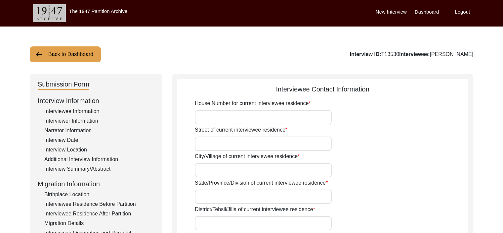
click at [247, 116] on input "House Number for current interviewee residence" at bounding box center [263, 117] width 137 height 14
click at [252, 143] on input "Street of current interviewee residence" at bounding box center [263, 143] width 137 height 14
click at [244, 169] on input "City/Village of current interviewee residence" at bounding box center [263, 170] width 137 height 14
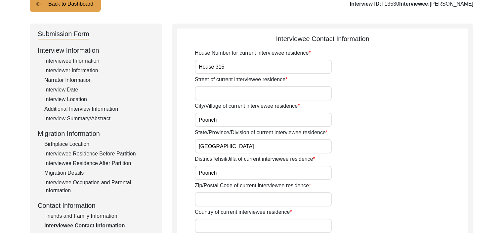
scroll to position [50, 0]
click at [245, 201] on input "Zip/Postal Code of current interviewee residence" at bounding box center [263, 199] width 137 height 14
click at [247, 224] on input "Country of current interviewee residence" at bounding box center [263, 226] width 137 height 14
click at [236, 96] on input "Street of current interviewee residence" at bounding box center [263, 93] width 137 height 14
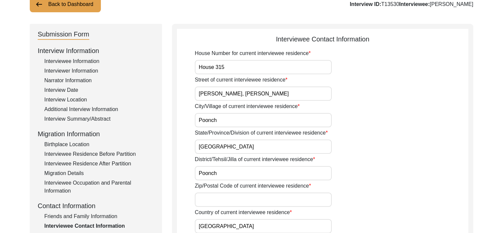
click at [265, 194] on input "Zip/Postal Code of current interviewee residence" at bounding box center [263, 199] width 137 height 14
paste input "185701"
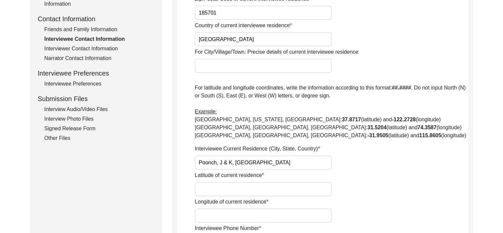
scroll to position [237, 0]
click at [265, 187] on input "Latitude of current residence" at bounding box center [263, 188] width 137 height 14
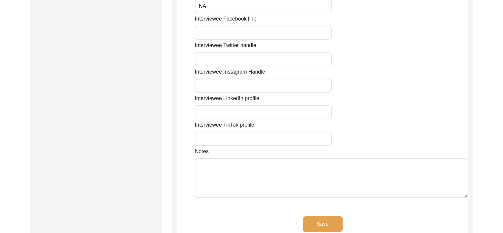
scroll to position [499, 0]
click at [324, 226] on button "Save" at bounding box center [323, 223] width 40 height 16
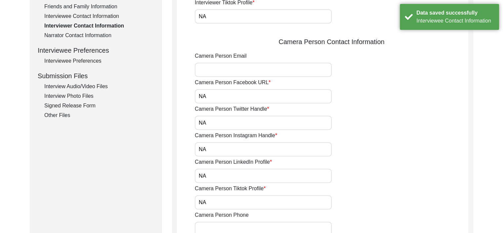
scroll to position [258, 0]
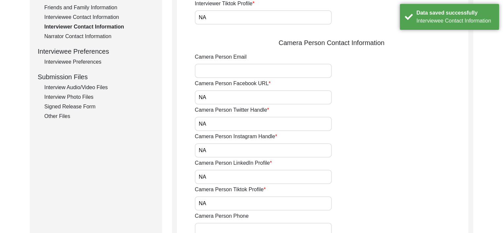
click at [61, 119] on div "Other Files" at bounding box center [99, 116] width 110 height 8
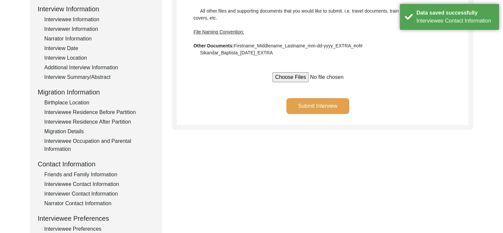
scroll to position [91, 0]
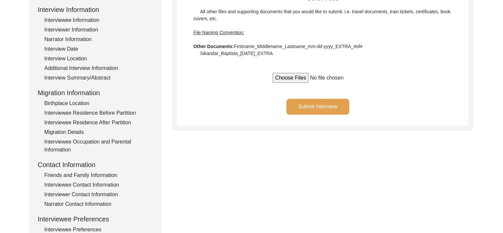
click at [324, 108] on button "Submit Interview" at bounding box center [318, 107] width 63 height 16
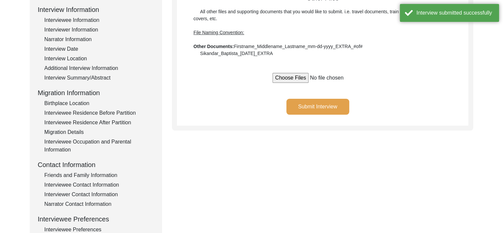
scroll to position [0, 0]
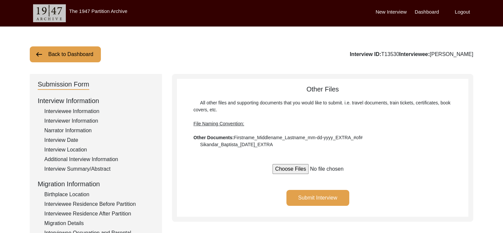
click at [430, 8] on label "Dashboard" at bounding box center [427, 12] width 24 height 8
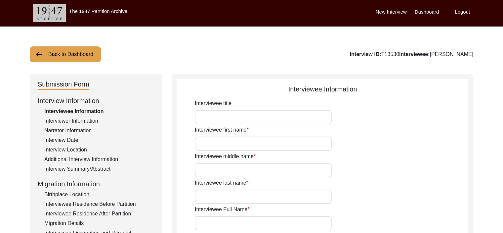
type input "[PERSON_NAME]"
type input "Baghi"
type input "[PERSON_NAME]"
type input "[DATE]"
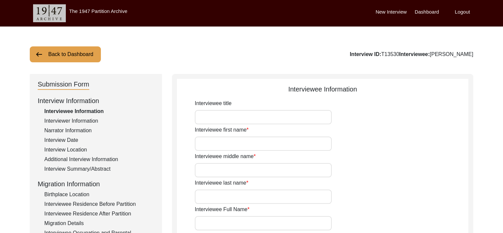
type input "83"
type input "[DEMOGRAPHIC_DATA]"
type input "Poonch Pahadi"
type input "[DEMOGRAPHIC_DATA]"
click at [431, 10] on label "Dashboard" at bounding box center [427, 12] width 24 height 8
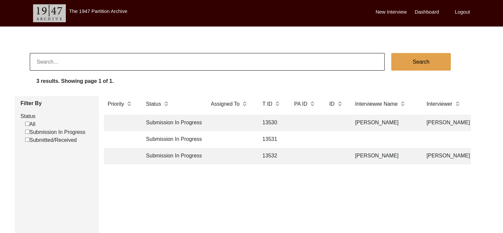
click at [36, 140] on label "Submitted/Received" at bounding box center [51, 140] width 52 height 8
click at [29, 140] on input "Submitted/Received" at bounding box center [27, 139] width 4 height 4
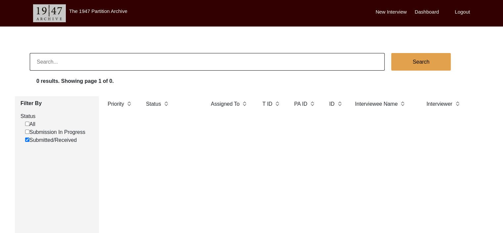
click at [30, 131] on label "Submission In Progress" at bounding box center [55, 132] width 60 height 8
click at [29, 131] on input "Submission In Progress" at bounding box center [27, 131] width 4 height 4
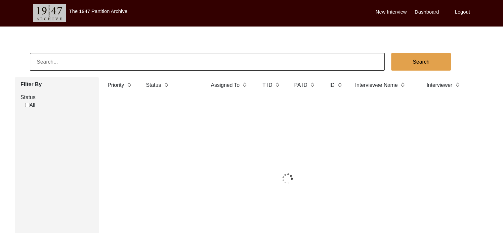
checkbox input "true"
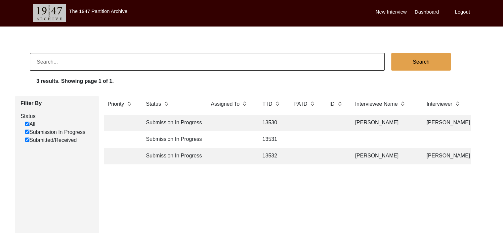
click at [160, 123] on td "Submission In Progress" at bounding box center [172, 122] width 60 height 17
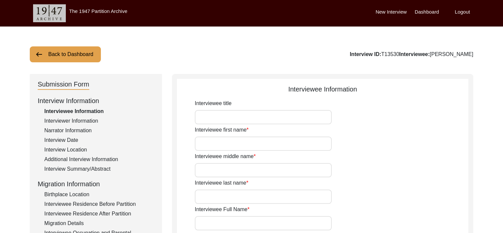
type input "[PERSON_NAME]"
type input "Baghi"
type input "[PERSON_NAME]"
type input "[DATE]"
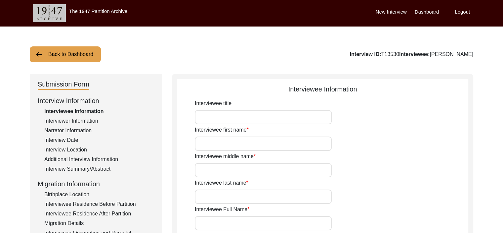
type input "83"
type input "[DEMOGRAPHIC_DATA]"
type input "Poonch Pahadi"
type input "[DEMOGRAPHIC_DATA]"
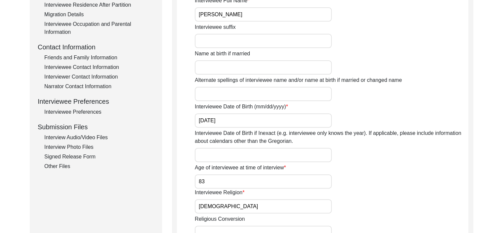
scroll to position [214, 0]
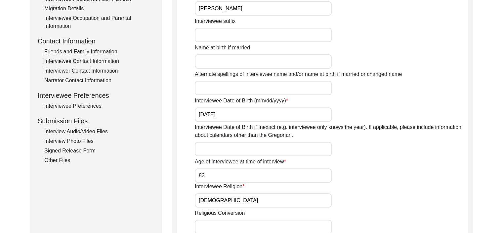
click at [77, 148] on div "Signed Release Form" at bounding box center [99, 151] width 110 height 8
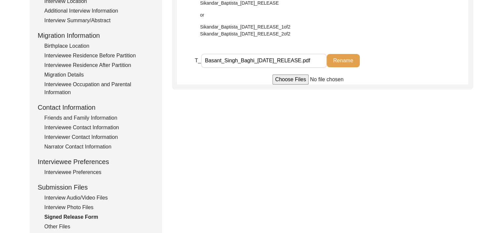
scroll to position [149, 0]
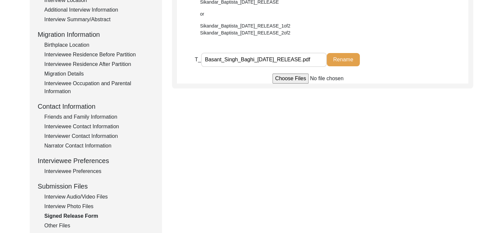
click at [64, 208] on div "Interview Photo Files" at bounding box center [99, 206] width 110 height 8
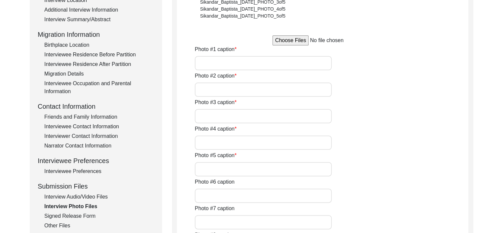
type input "Talking about his friends and how he used to play with them"
type input "narrating his travel after the resolution of partition was passed"
type input "continuing narrating about his experience"
type input "remembering his time at his home with his parents"
type input "recalling a shayri"
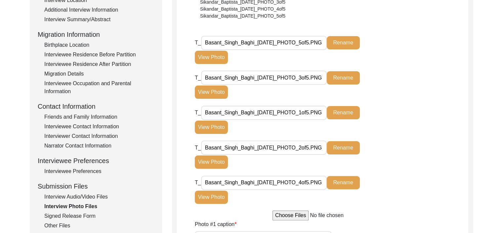
scroll to position [0, 0]
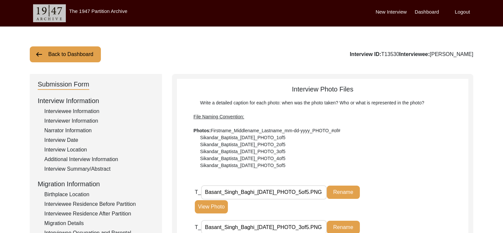
click at [434, 14] on label "Dashboard" at bounding box center [427, 12] width 24 height 8
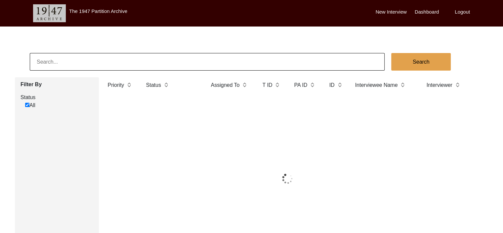
checkbox input "true"
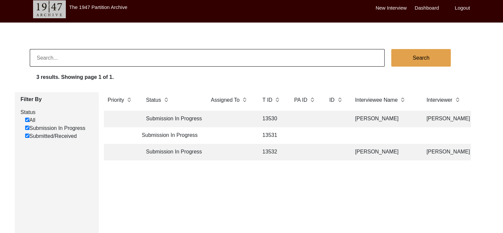
scroll to position [3, 0]
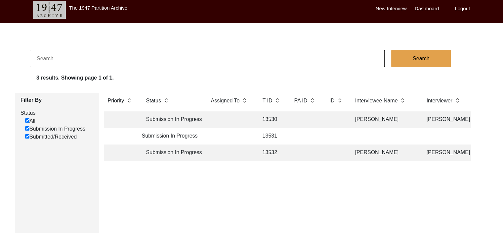
click at [166, 102] on img at bounding box center [166, 100] width 5 height 7
click at [166, 99] on img at bounding box center [166, 100] width 5 height 7
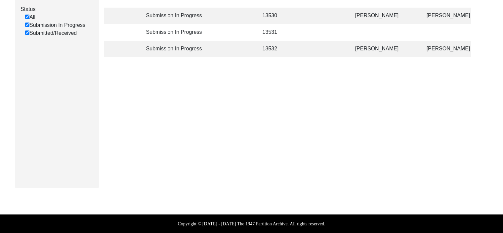
scroll to position [0, 0]
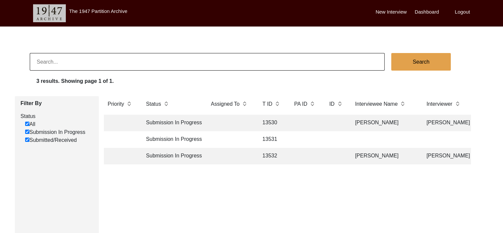
click at [314, 61] on input at bounding box center [207, 62] width 355 height 18
type input "submit"
checkbox input "false"
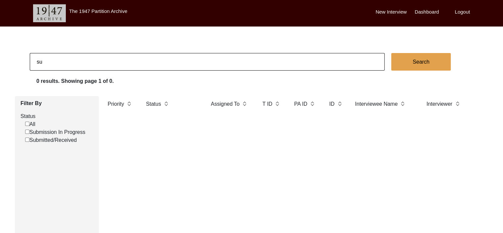
type input "s"
click at [64, 134] on label "Submission In Progress" at bounding box center [55, 132] width 60 height 8
click at [29, 134] on input "Submission In Progress" at bounding box center [27, 131] width 4 height 4
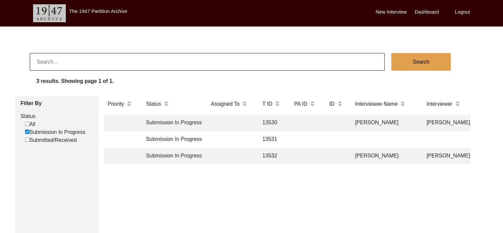
click at [53, 138] on label "Submitted/Received" at bounding box center [51, 140] width 52 height 8
click at [29, 138] on input "Submitted/Received" at bounding box center [27, 139] width 4 height 4
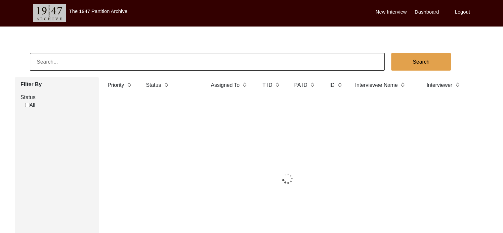
checkbox input "true"
